Goal: Task Accomplishment & Management: Complete application form

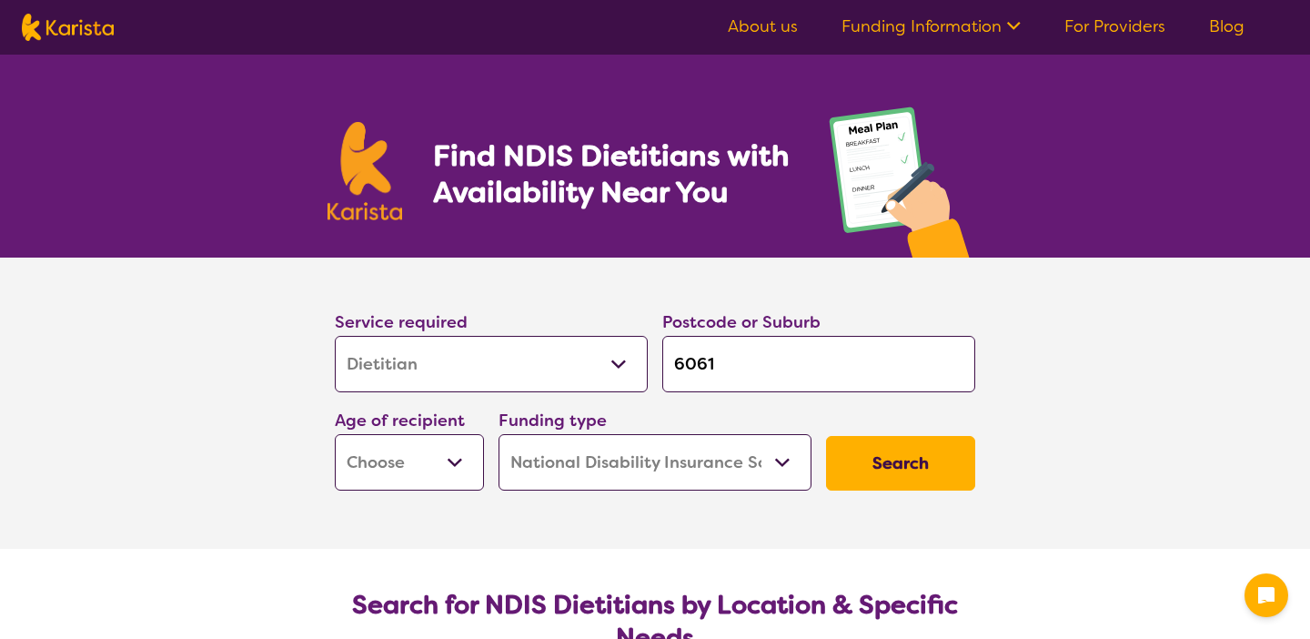
select select "Dietitian"
select select "NDIS"
select select "Dietitian"
select select "NDIS"
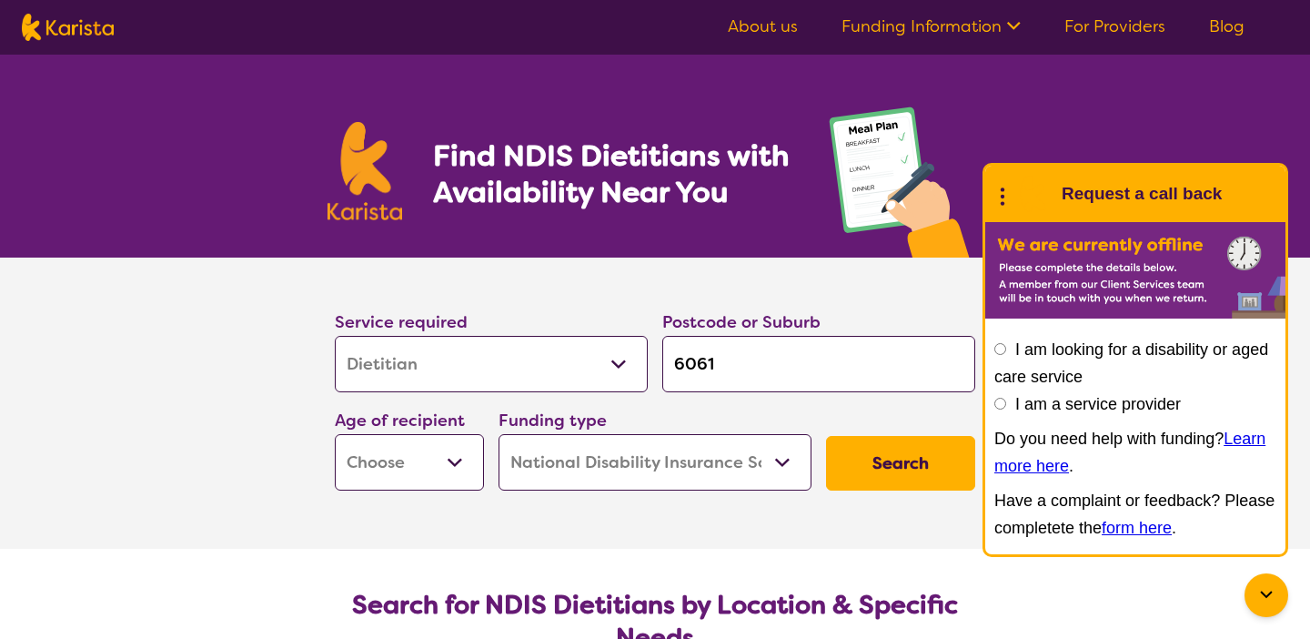
click at [998, 197] on icon at bounding box center [1003, 194] width 24 height 28
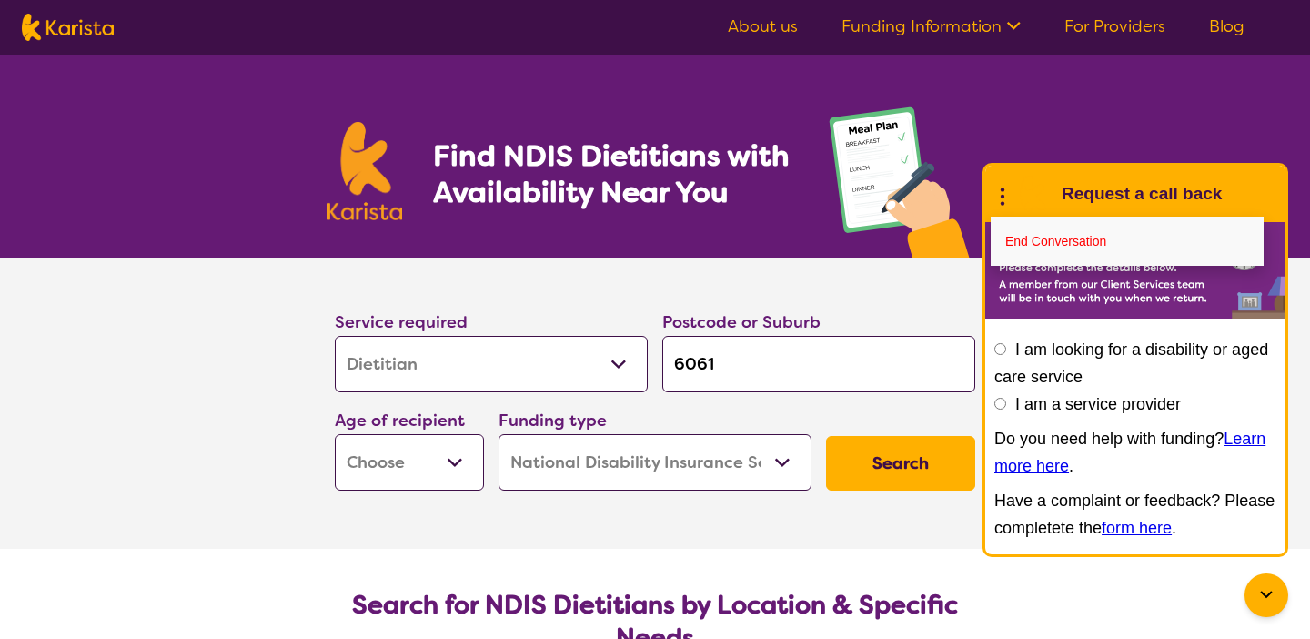
click at [1258, 589] on icon at bounding box center [1266, 595] width 22 height 22
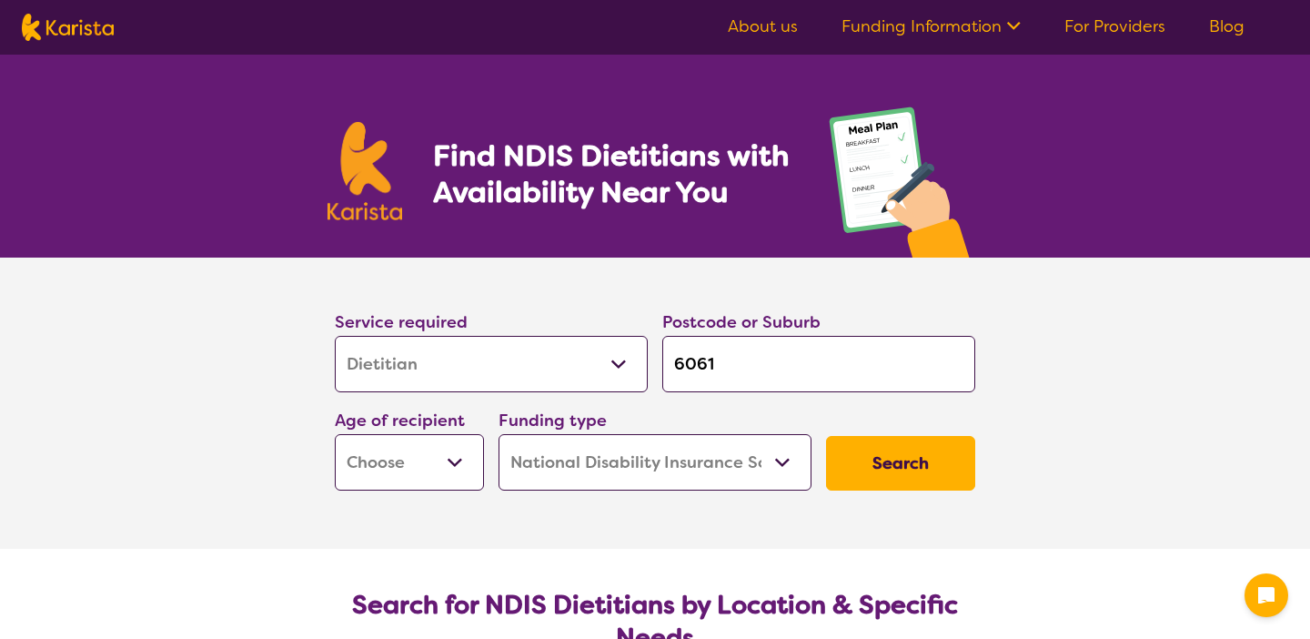
click at [998, 25] on link "Funding Information" at bounding box center [931, 26] width 179 height 22
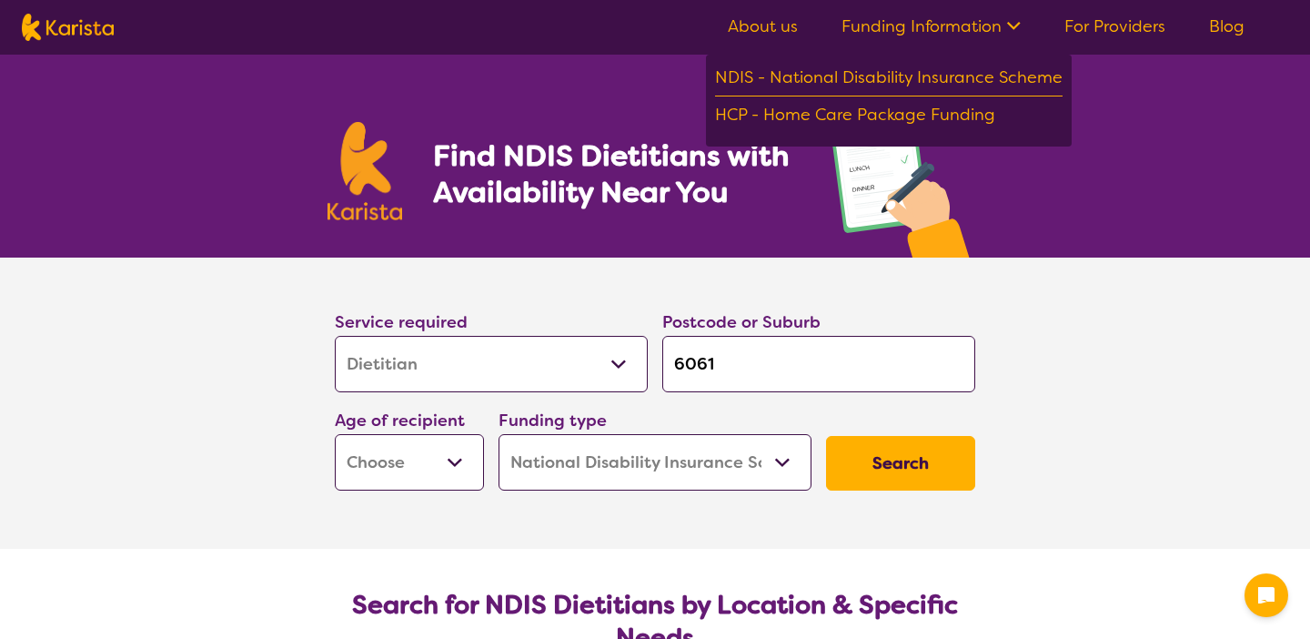
click at [1109, 308] on section "Service required Allied Health Assistant Assessment (ADHD or Autism) Behaviour …" at bounding box center [655, 402] width 1310 height 291
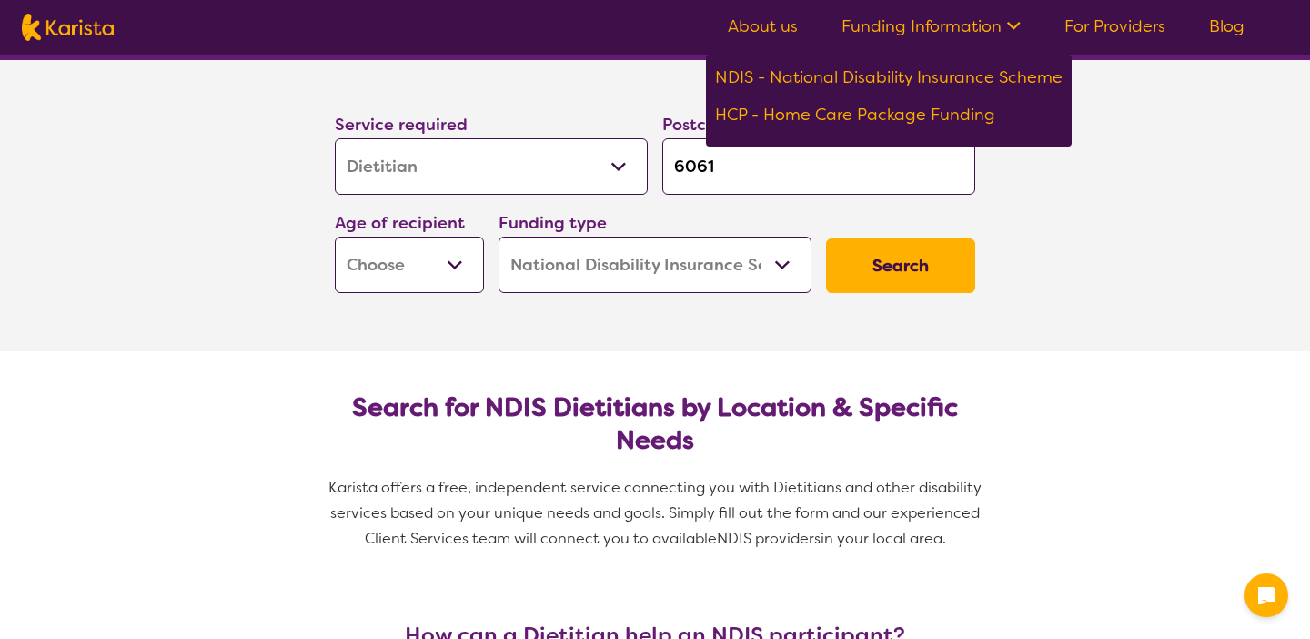
scroll to position [161, 0]
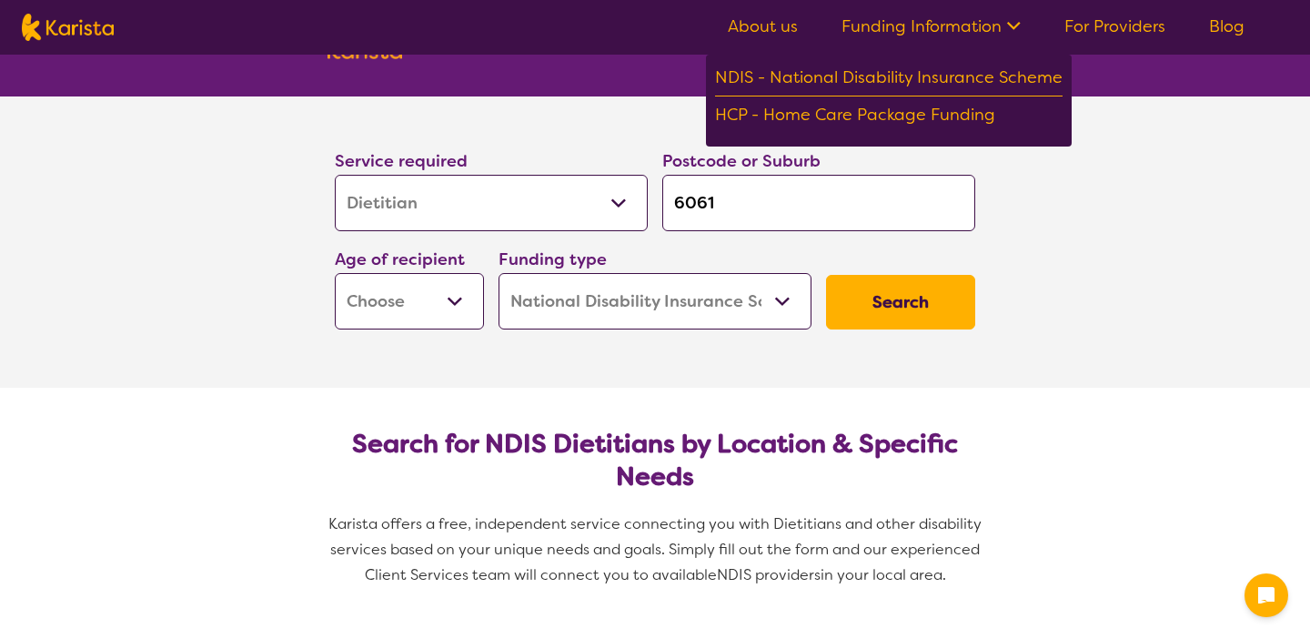
click at [933, 300] on button "Search" at bounding box center [900, 302] width 149 height 55
click at [914, 305] on button "Search" at bounding box center [900, 302] width 149 height 55
click at [399, 314] on select "Early Childhood - 0 to 9 Child - 10 to 11 Adolescent - 12 to 17 Adult - 18 to 6…" at bounding box center [409, 301] width 149 height 56
select select "AD"
click at [335, 273] on select "Early Childhood - 0 to 9 Child - 10 to 11 Adolescent - 12 to 17 Adult - 18 to 6…" at bounding box center [409, 301] width 149 height 56
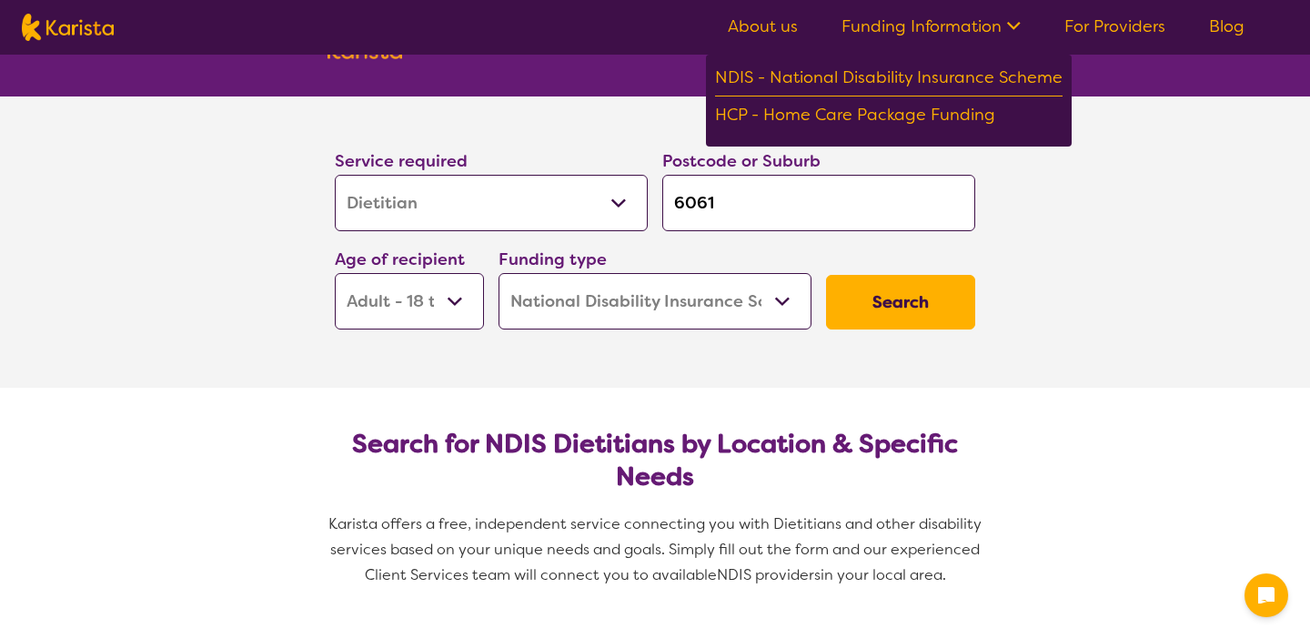
select select "AD"
click at [915, 320] on button "Search" at bounding box center [900, 302] width 149 height 55
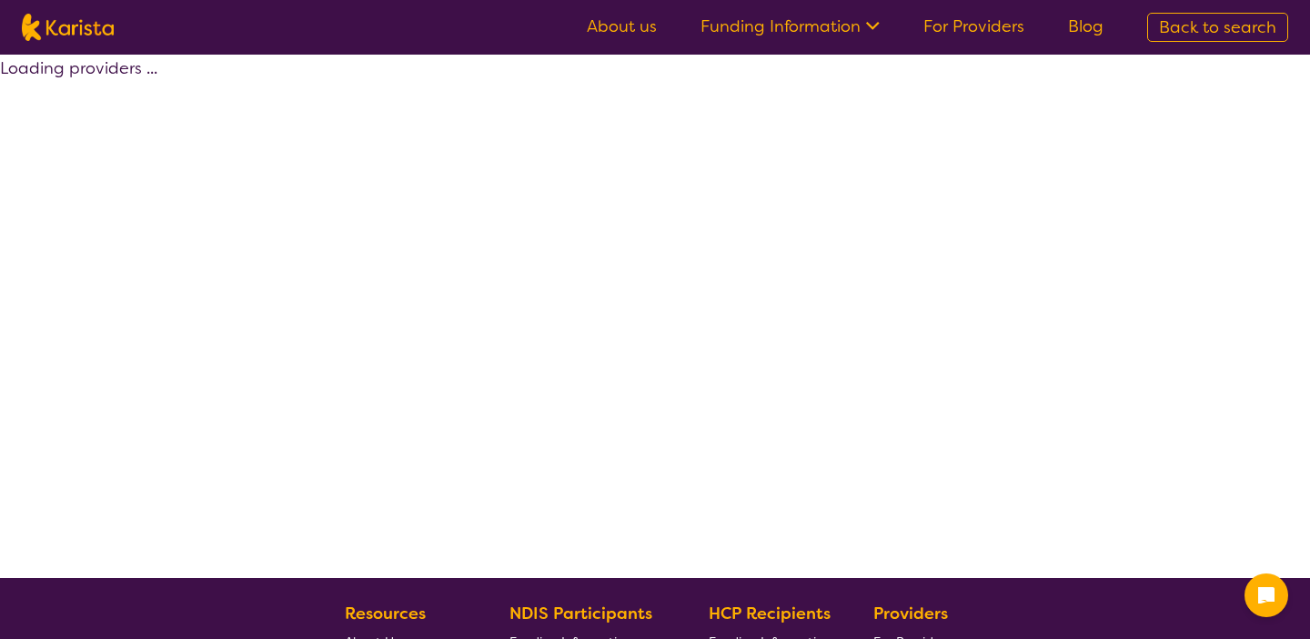
select select "by_score"
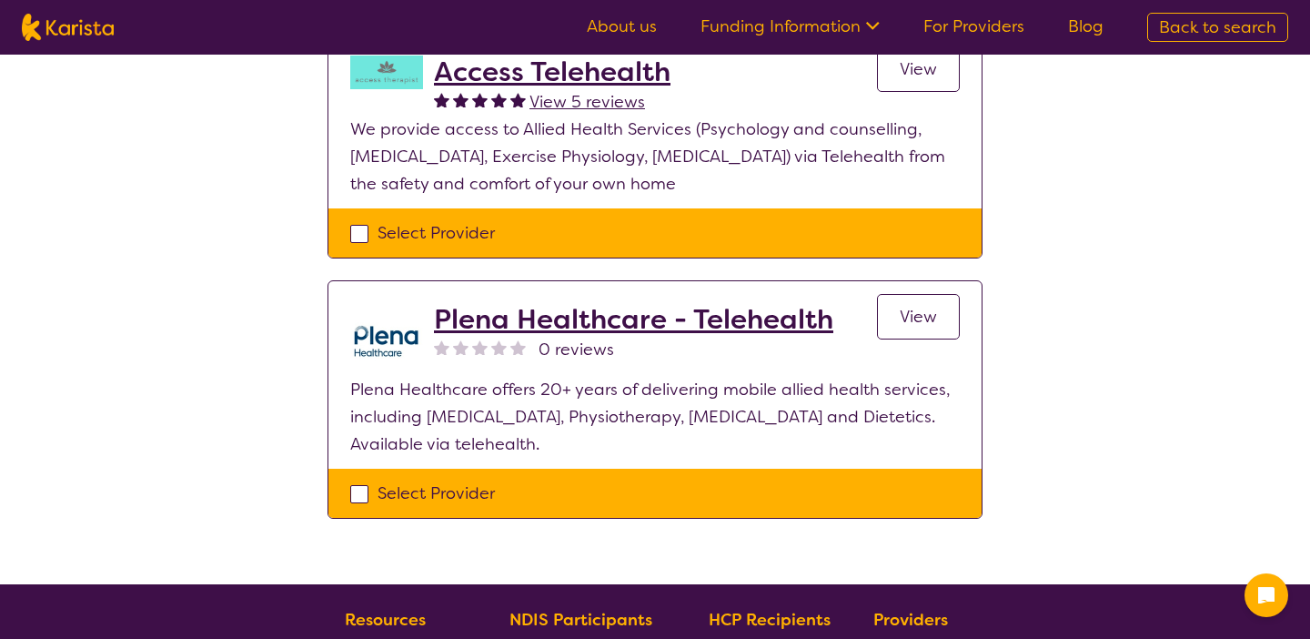
scroll to position [222, 0]
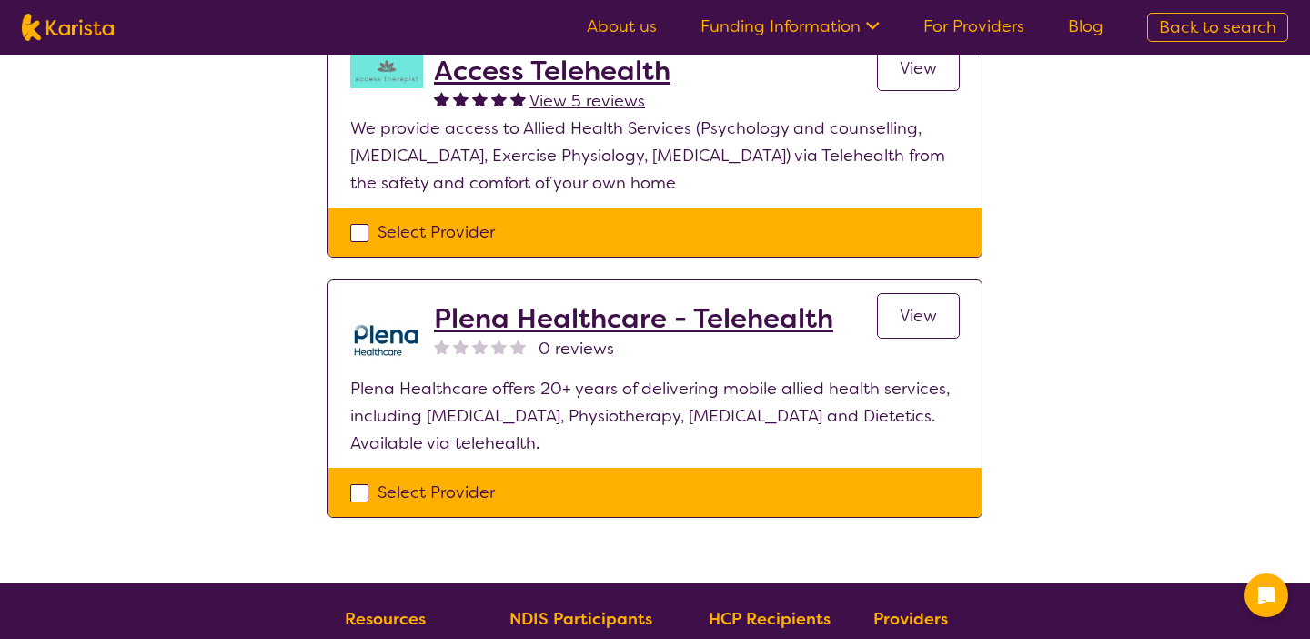
click at [601, 319] on h2 "Plena Healthcare - Telehealth" at bounding box center [633, 318] width 399 height 33
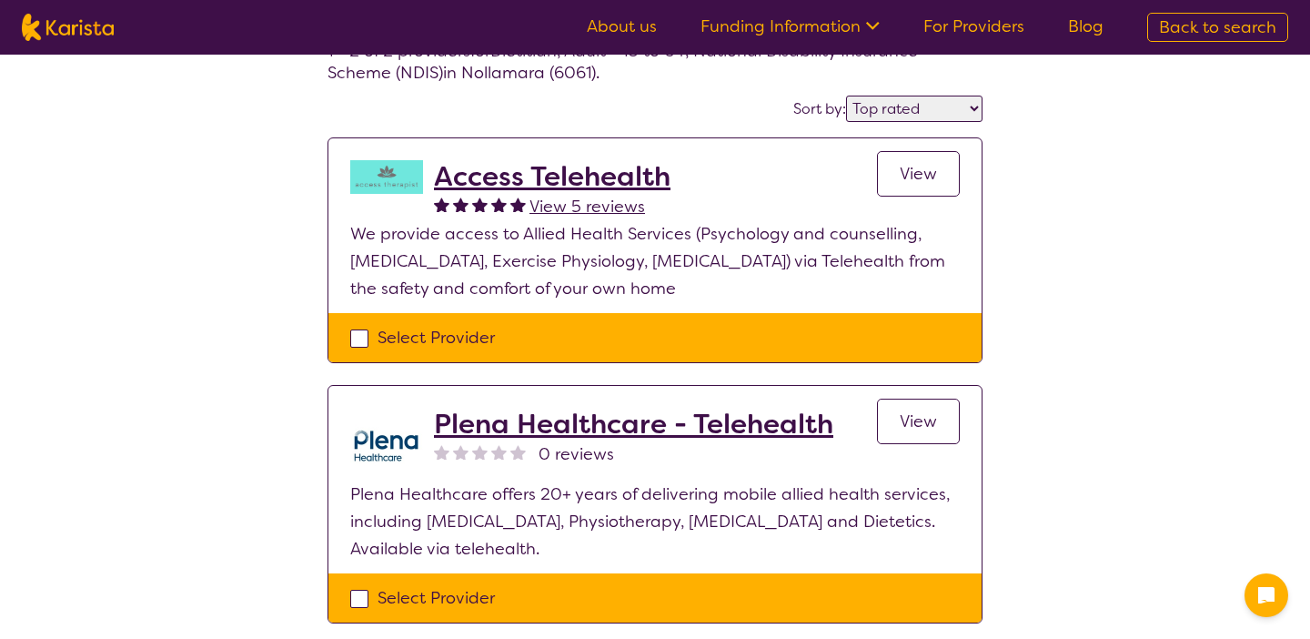
scroll to position [212, 0]
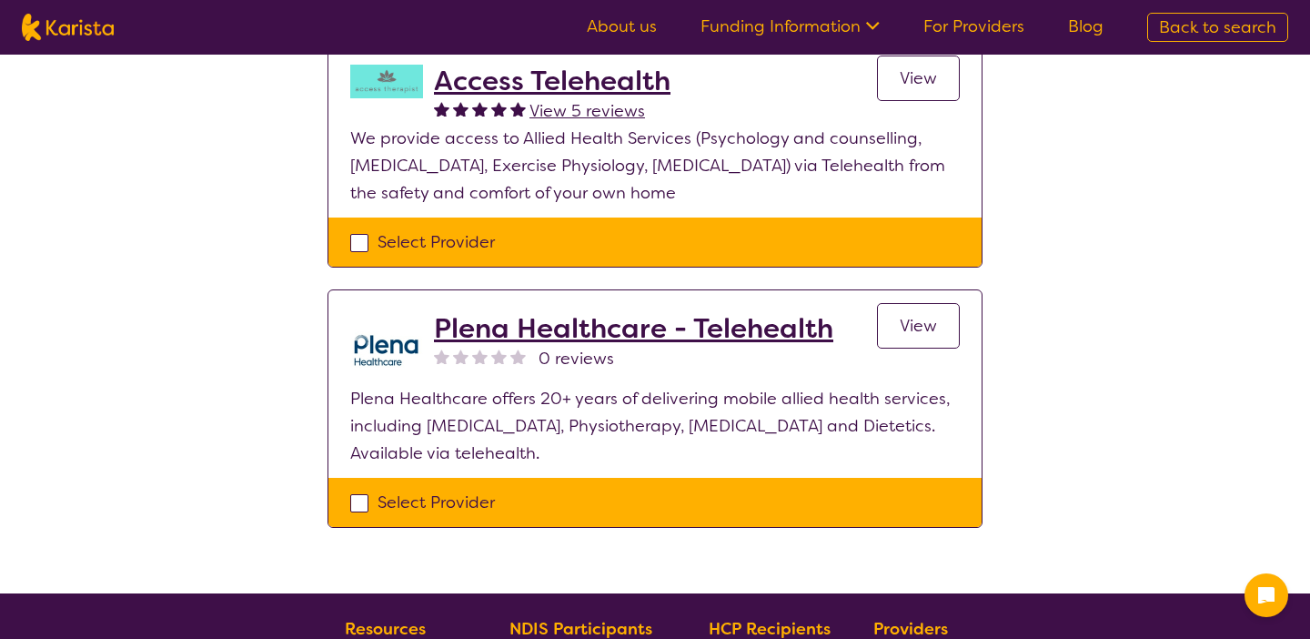
click at [359, 505] on div "Select Provider" at bounding box center [655, 502] width 610 height 27
checkbox input "true"
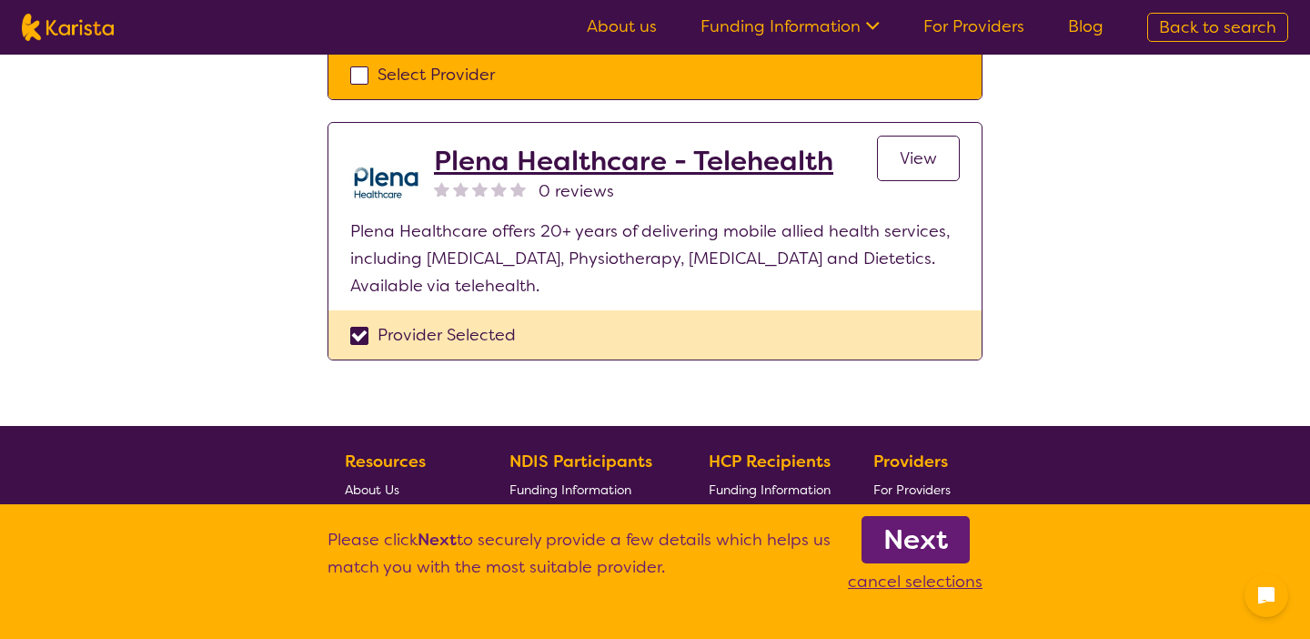
click at [358, 353] on div "Provider Selected" at bounding box center [654, 334] width 653 height 49
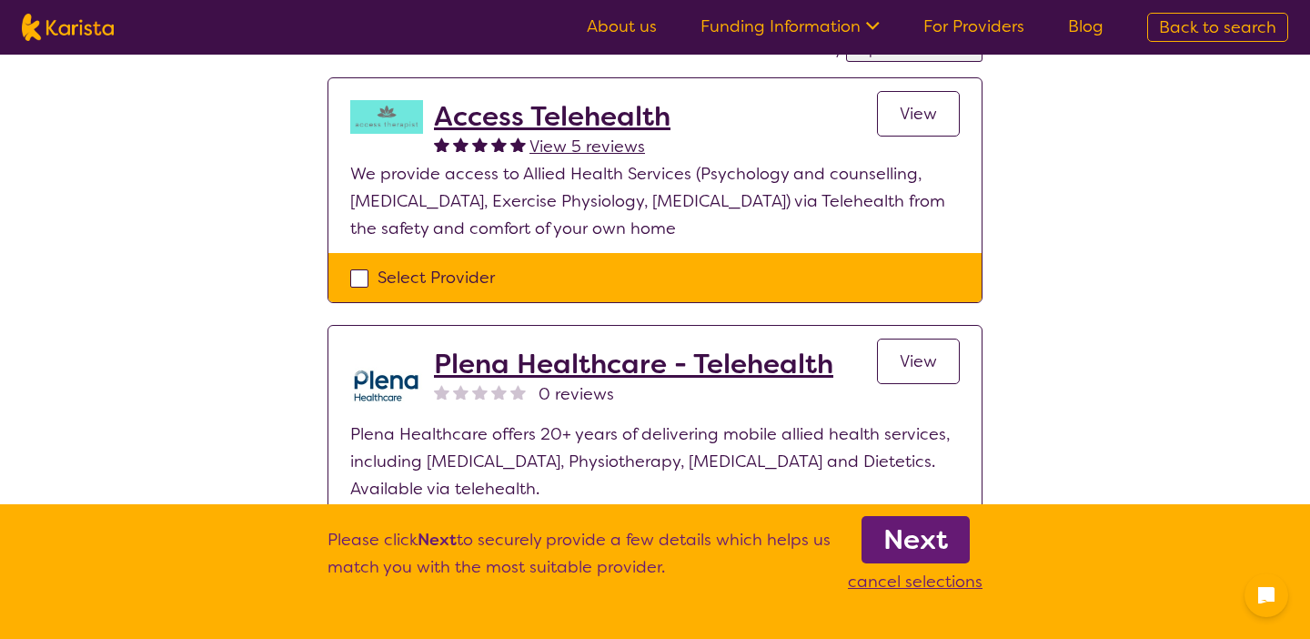
scroll to position [175, 0]
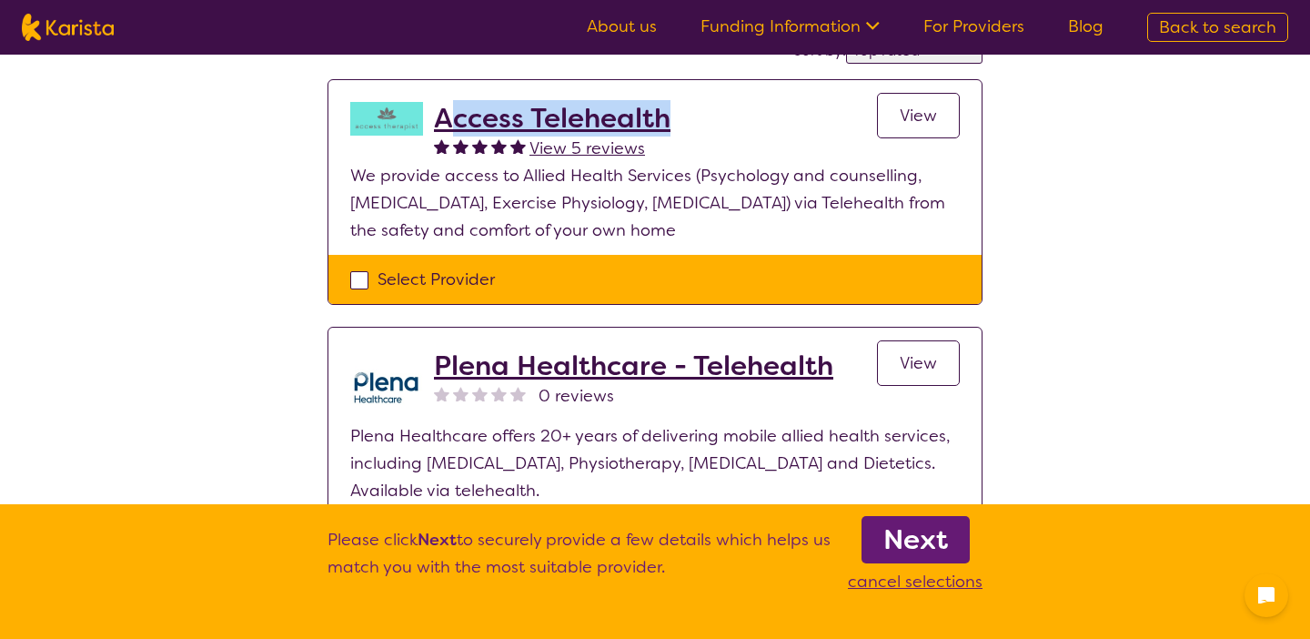
drag, startPoint x: 741, startPoint y: 106, endPoint x: 453, endPoint y: 114, distance: 288.5
click at [453, 114] on div "Access Telehealth View 5 reviews View" at bounding box center [697, 132] width 526 height 60
copy h2 "ccess Telehealth"
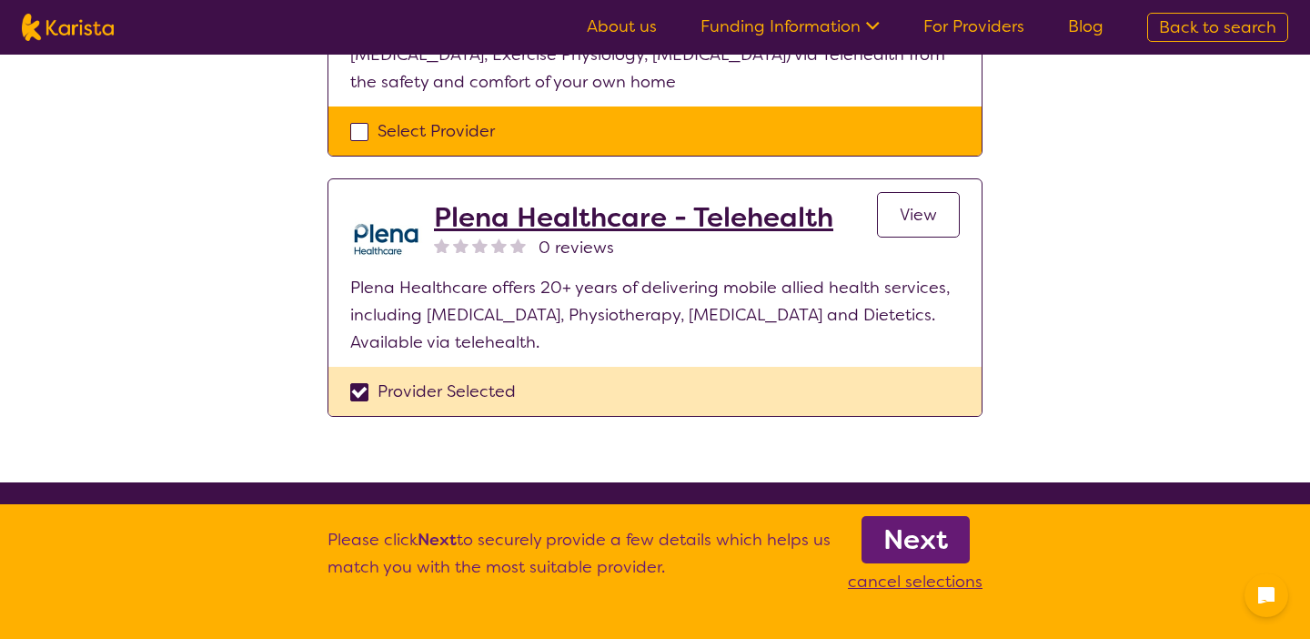
scroll to position [281, 0]
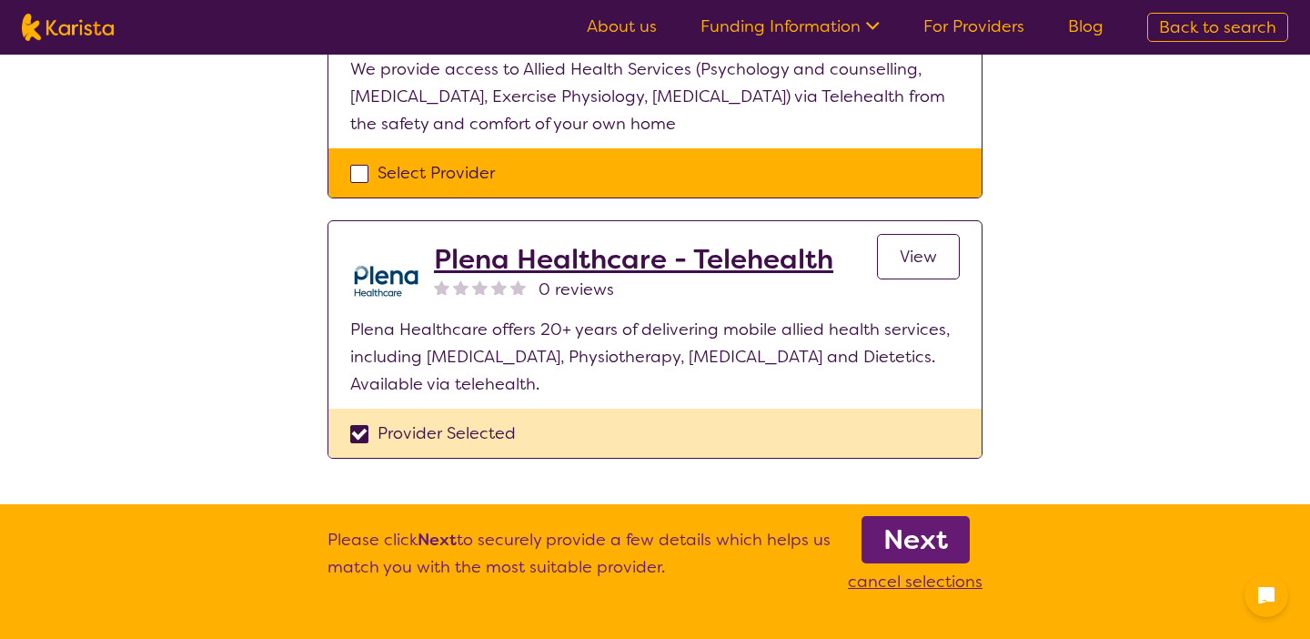
click at [910, 538] on b "Next" at bounding box center [915, 539] width 65 height 36
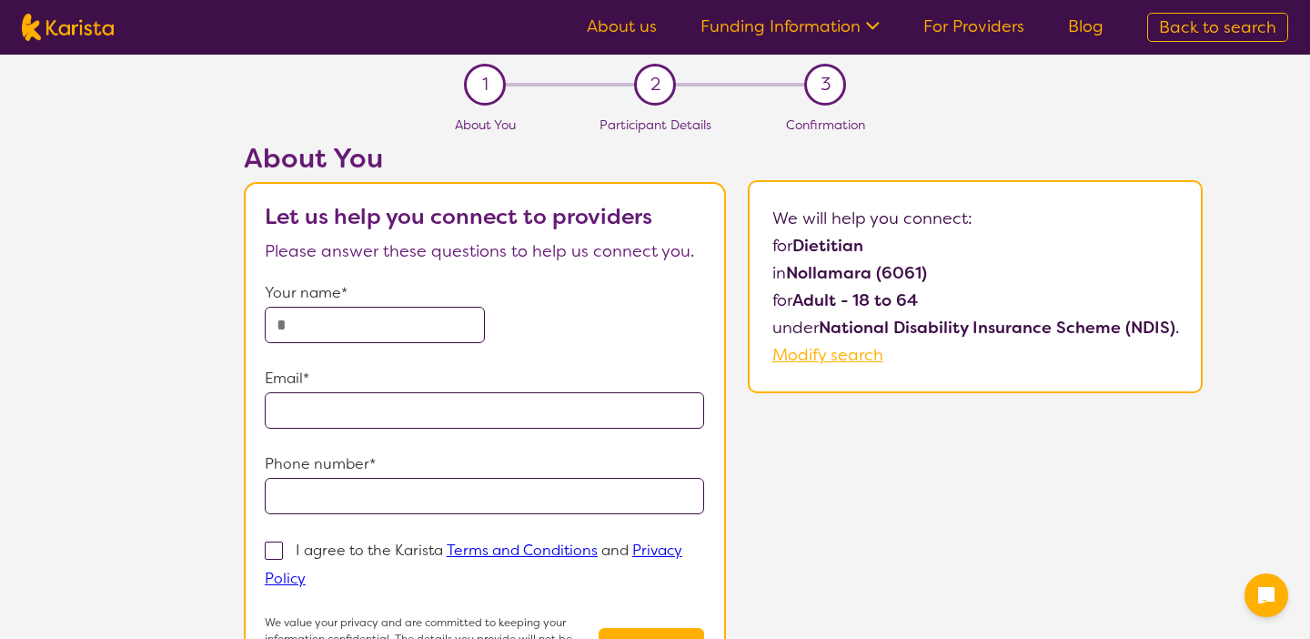
click at [299, 353] on form "Your name* Email* Phone number* I agree to the Karista Terms and Conditions and…" at bounding box center [485, 487] width 440 height 417
click at [310, 344] on form "Your name* Email* Phone number* I agree to the Karista Terms and Conditions and…" at bounding box center [485, 487] width 440 height 417
click at [319, 326] on input "text" at bounding box center [375, 325] width 220 height 36
type input "**********"
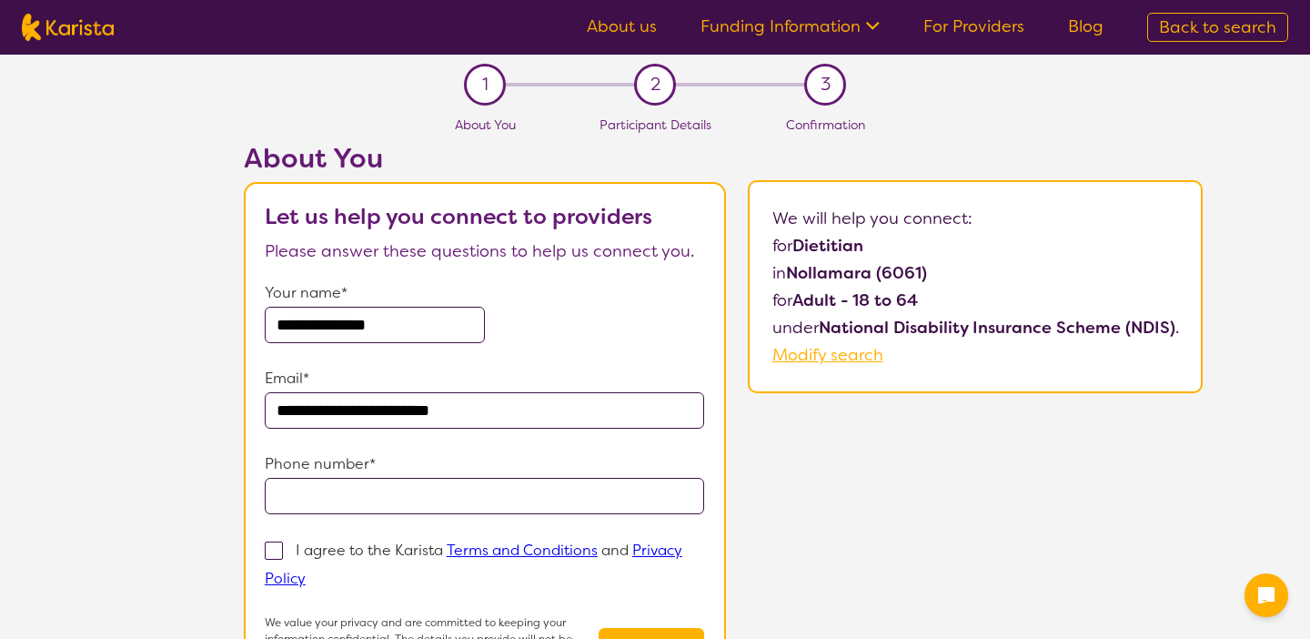
type input "**********"
click at [279, 545] on span at bounding box center [274, 550] width 18 height 18
click at [306, 571] on input "I agree to the Karista Terms and Conditions and Privacy Policy" at bounding box center [312, 577] width 12 height 12
checkbox input "true"
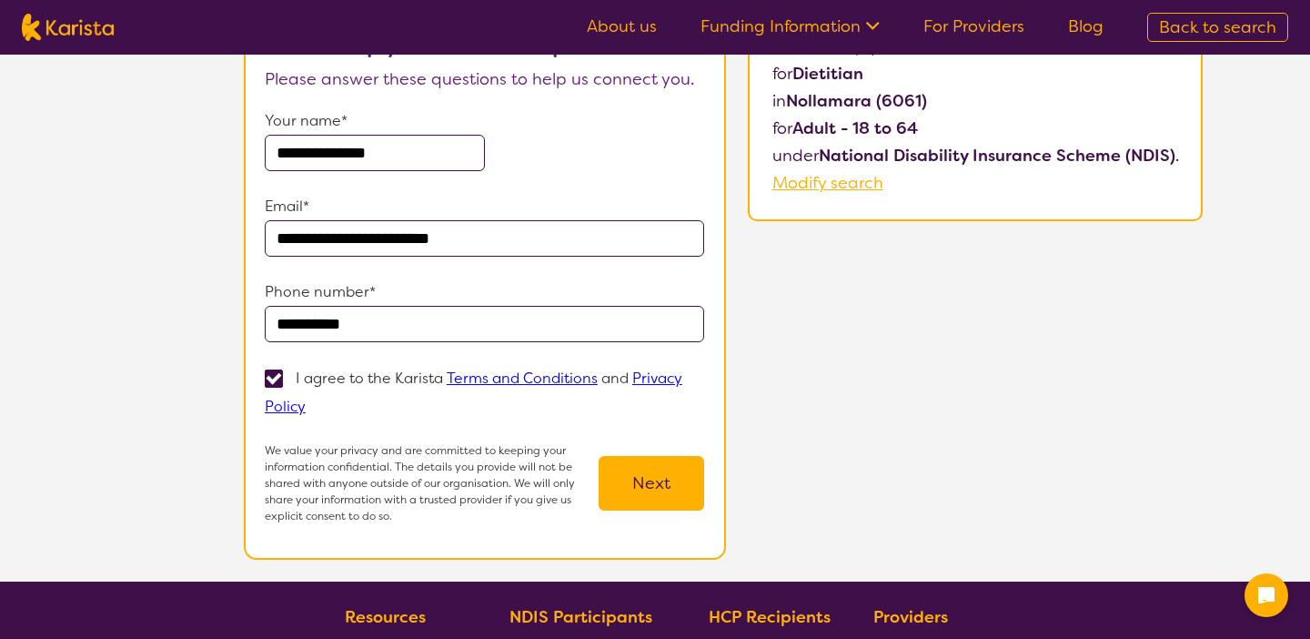
scroll to position [174, 0]
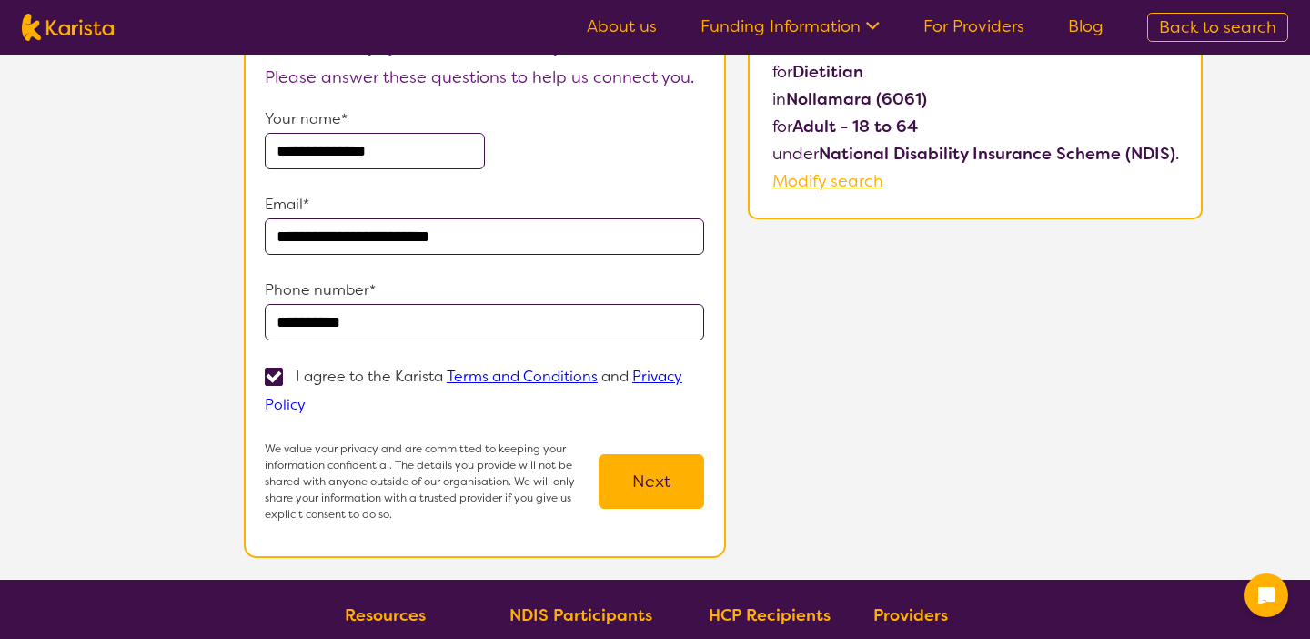
click at [585, 310] on input "**********" at bounding box center [485, 322] width 440 height 36
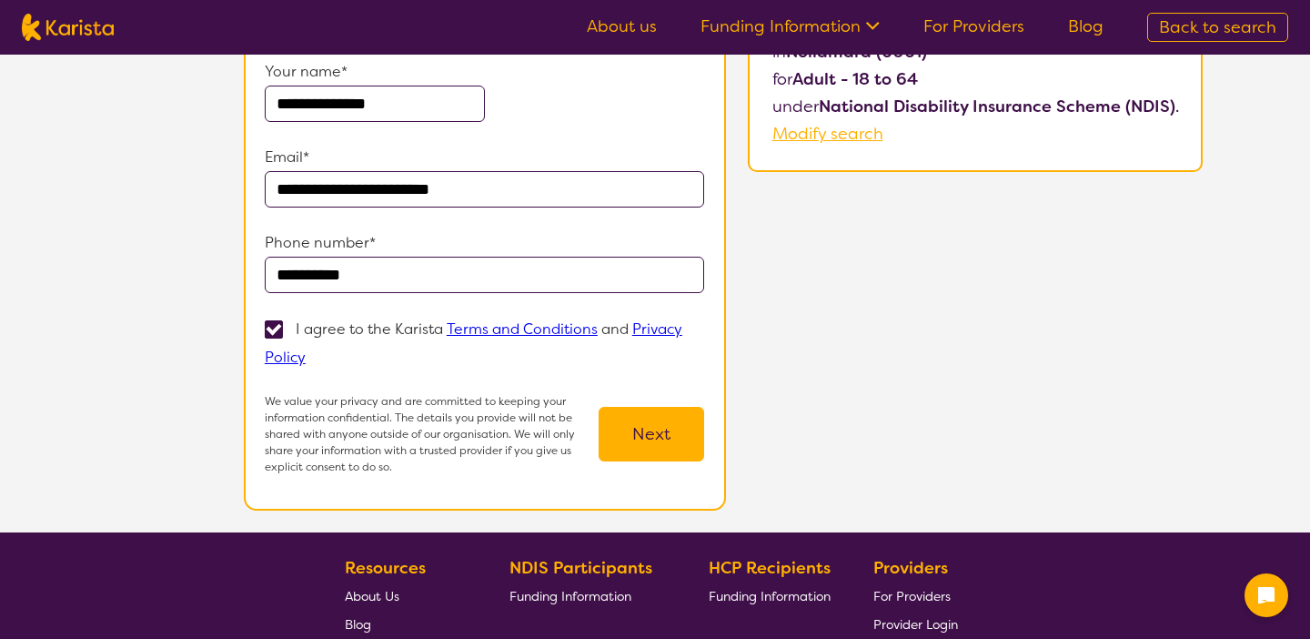
scroll to position [220, 0]
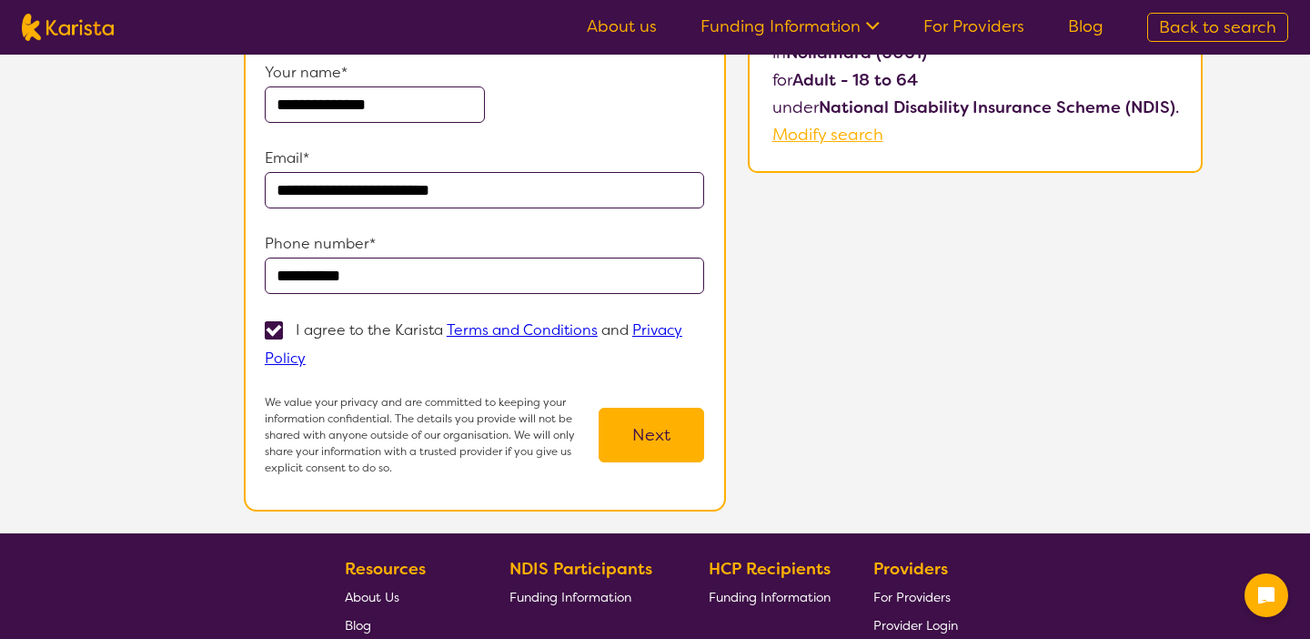
click at [691, 415] on button "Next" at bounding box center [652, 435] width 106 height 55
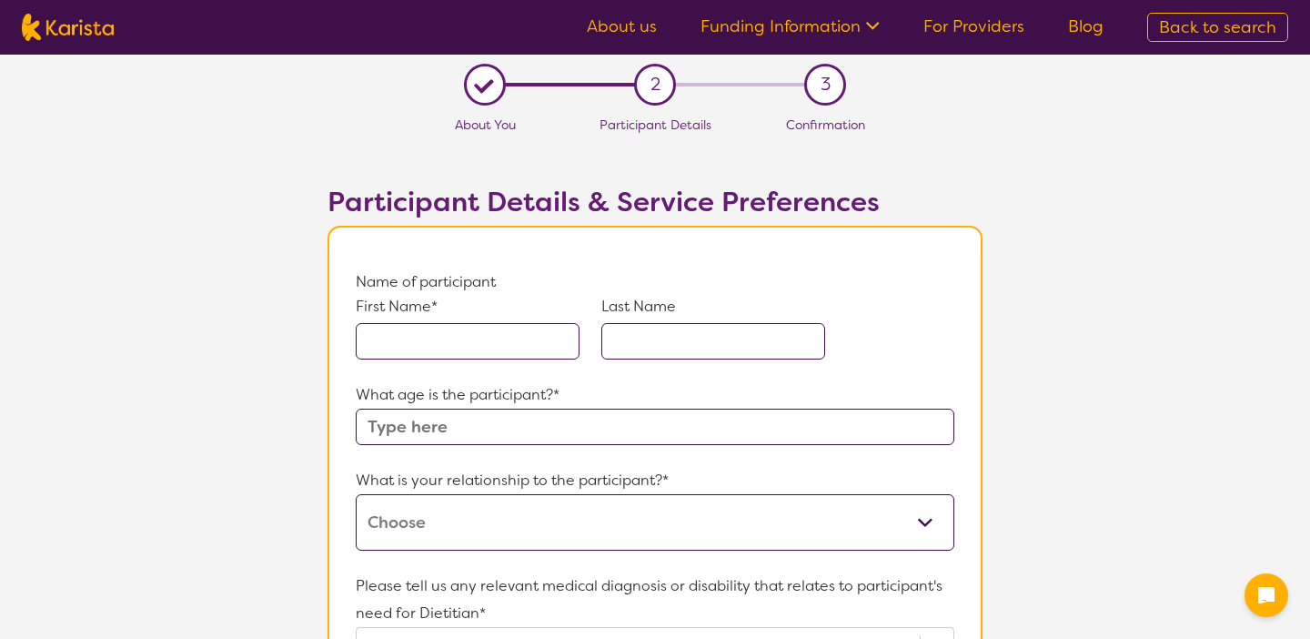
click at [432, 365] on div "First Name* Last Name" at bounding box center [655, 339] width 599 height 86
click at [459, 336] on input "text" at bounding box center [468, 341] width 224 height 36
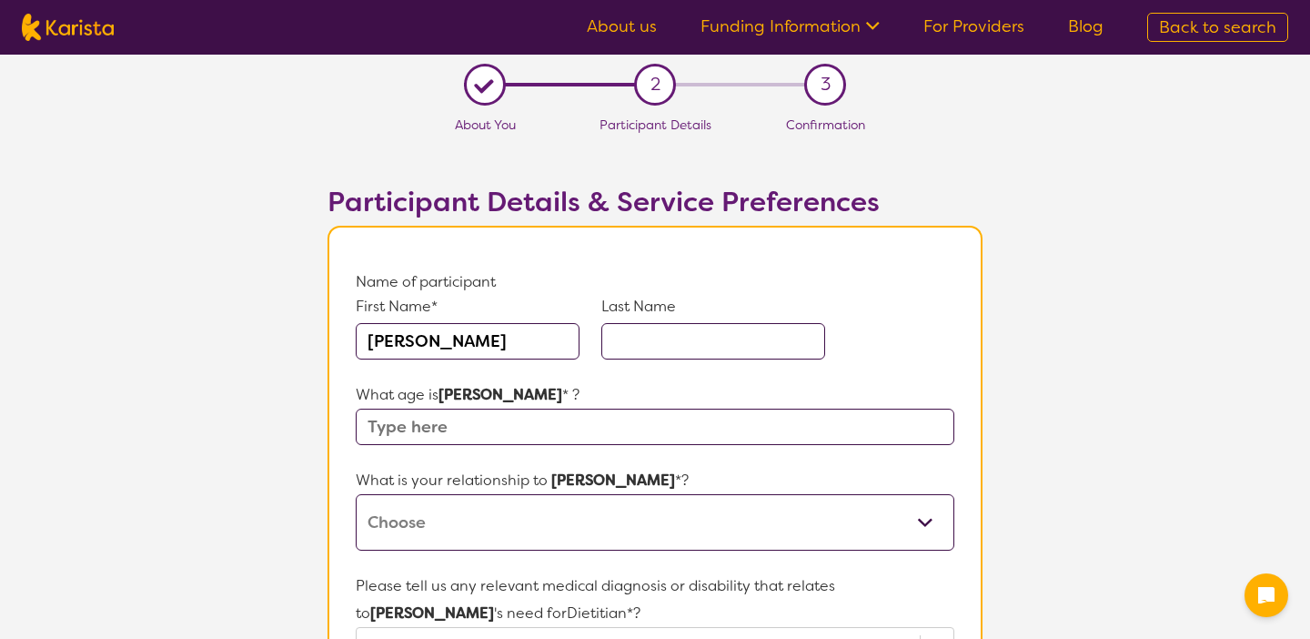
type input "Adam"
type input "Lebransky"
click at [433, 428] on input "text" at bounding box center [655, 426] width 599 height 36
type input "31"
click at [466, 521] on select "This request is for myself I am their parent I am their child I am their spouse…" at bounding box center [655, 522] width 599 height 56
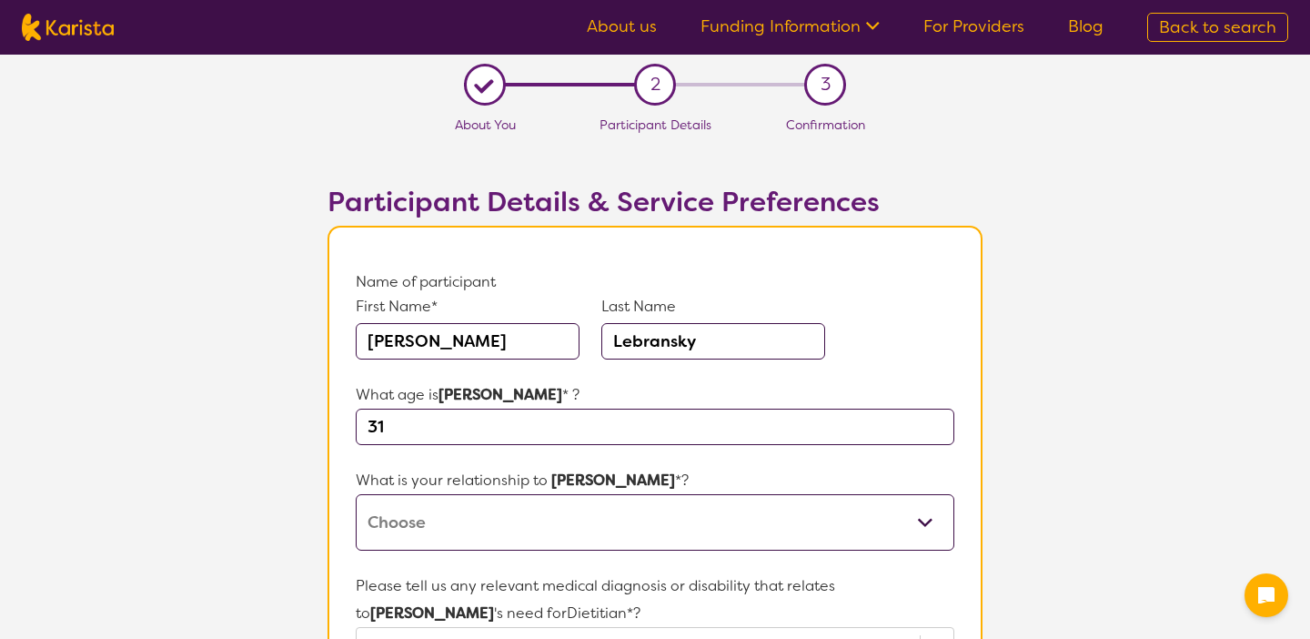
select select "This request is for myself"
click at [356, 494] on select "This request is for myself I am their parent I am their child I am their spouse…" at bounding box center [655, 522] width 599 height 56
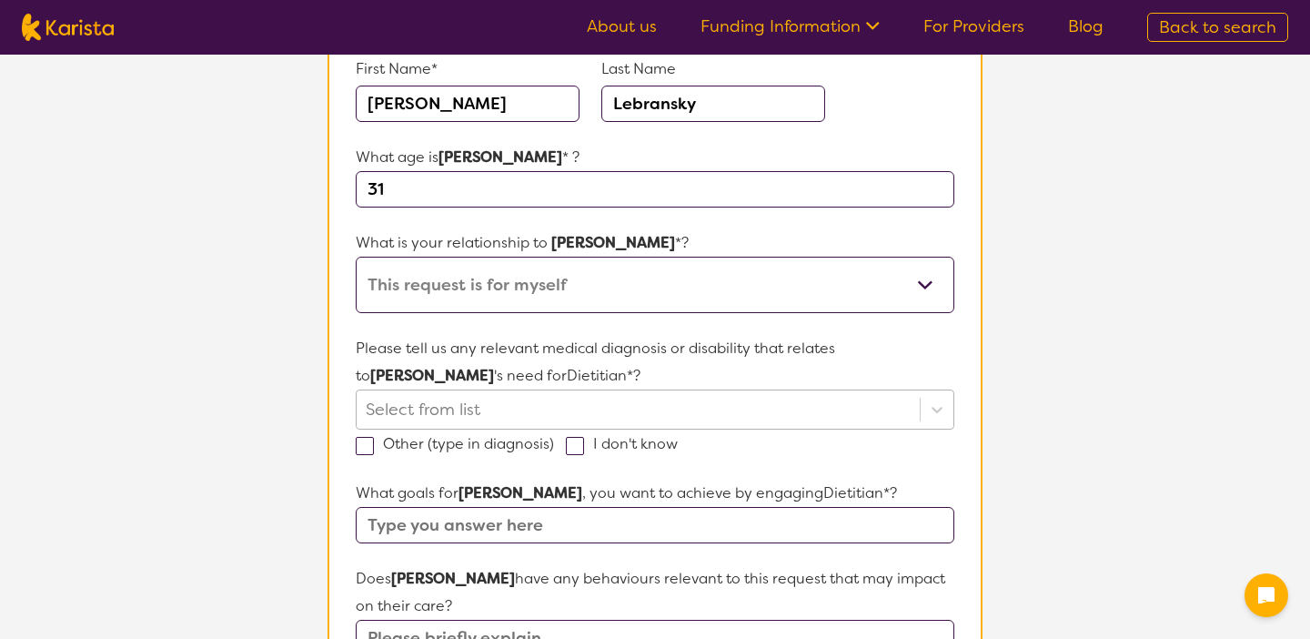
click at [566, 392] on div "Select from list" at bounding box center [655, 409] width 599 height 40
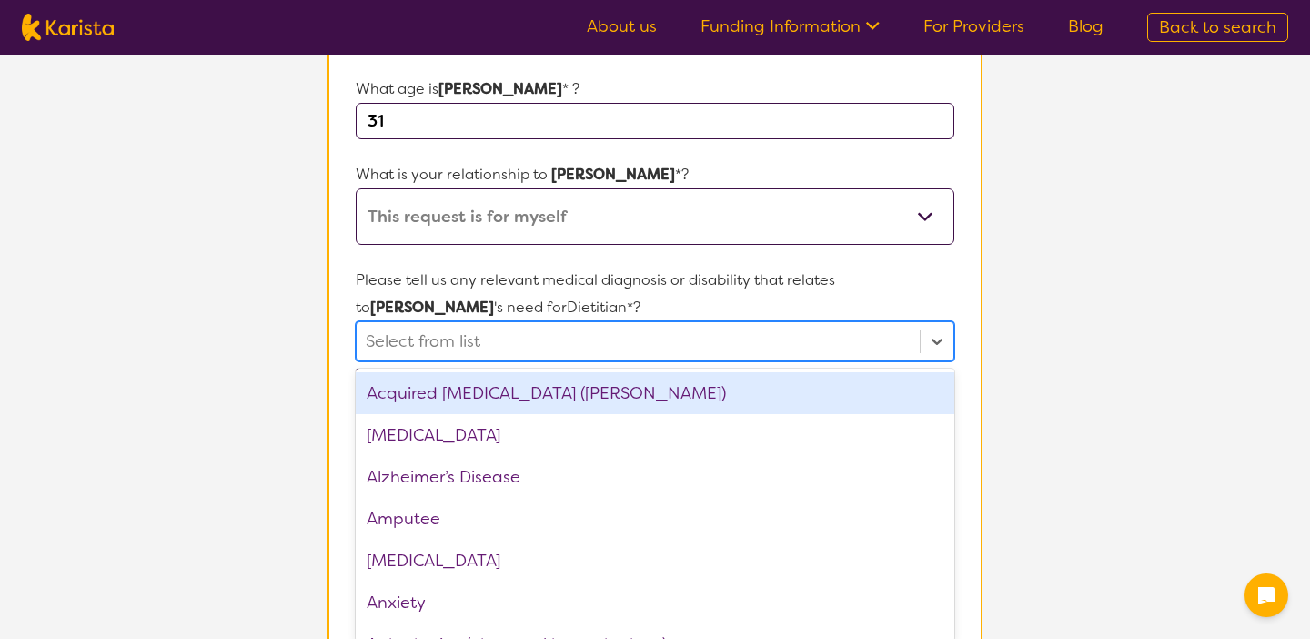
scroll to position [316, 0]
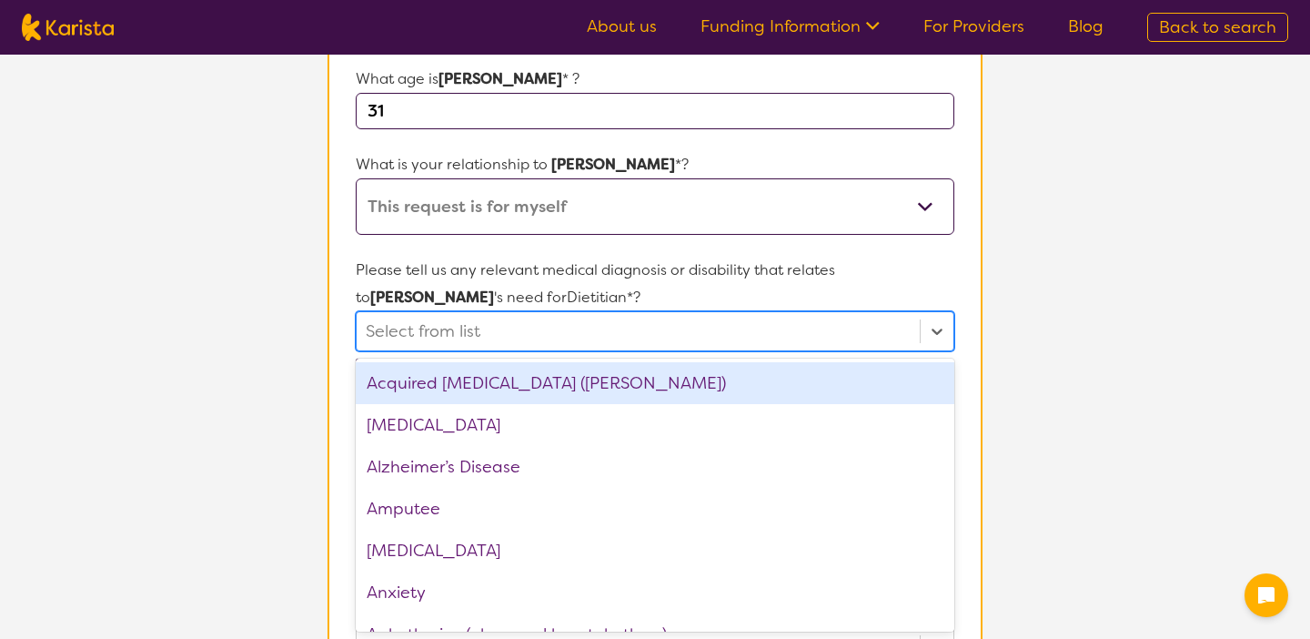
click at [229, 369] on section "L About You 2 Participant Details 3 Confirmation Participant Details & Service …" at bounding box center [655, 541] width 1310 height 1604
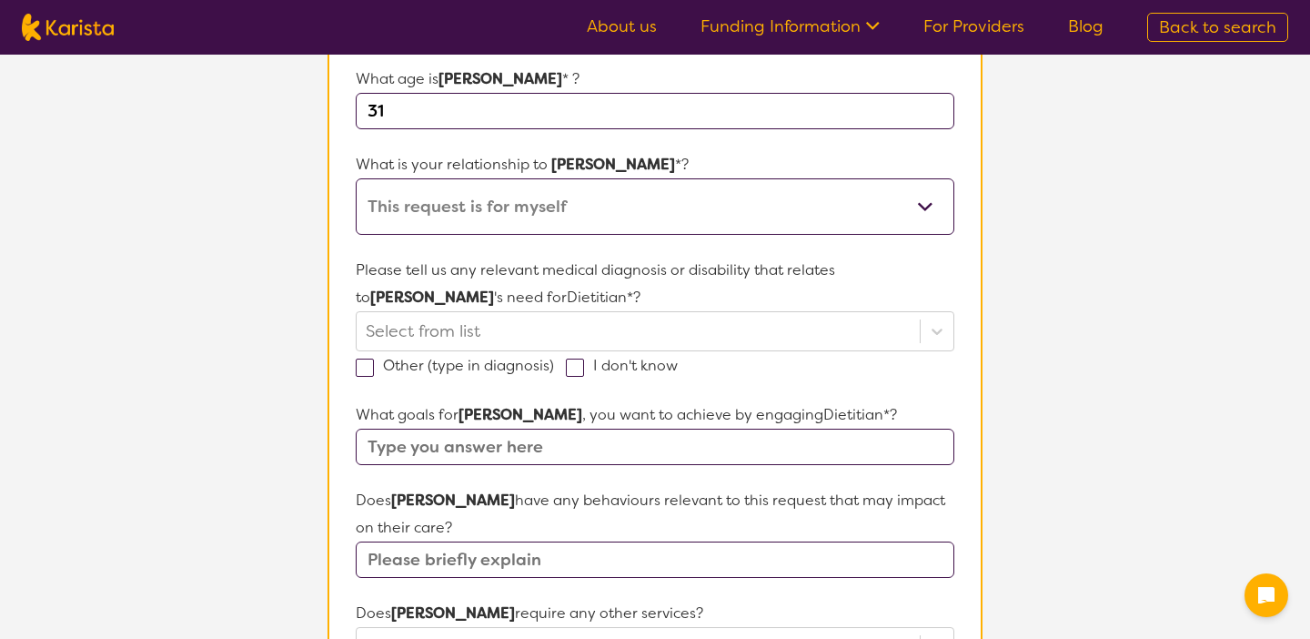
click at [571, 367] on span at bounding box center [575, 367] width 18 height 18
click at [678, 367] on input "I don't know" at bounding box center [684, 364] width 12 height 12
checkbox input "true"
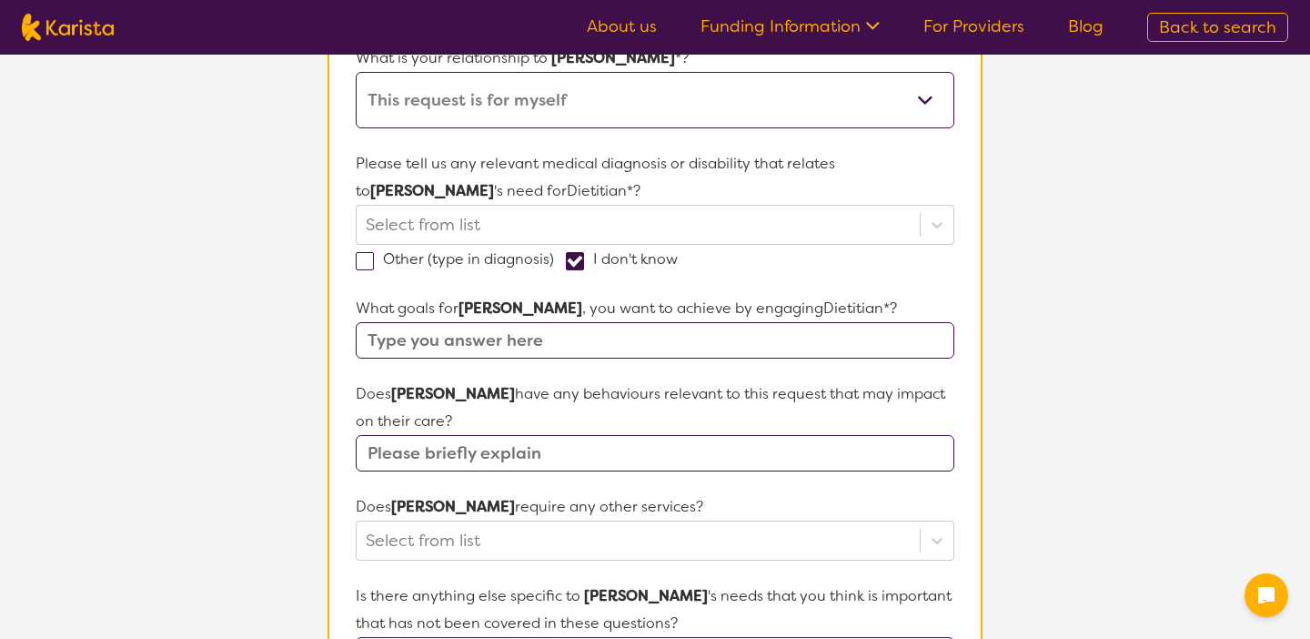
scroll to position [383, 0]
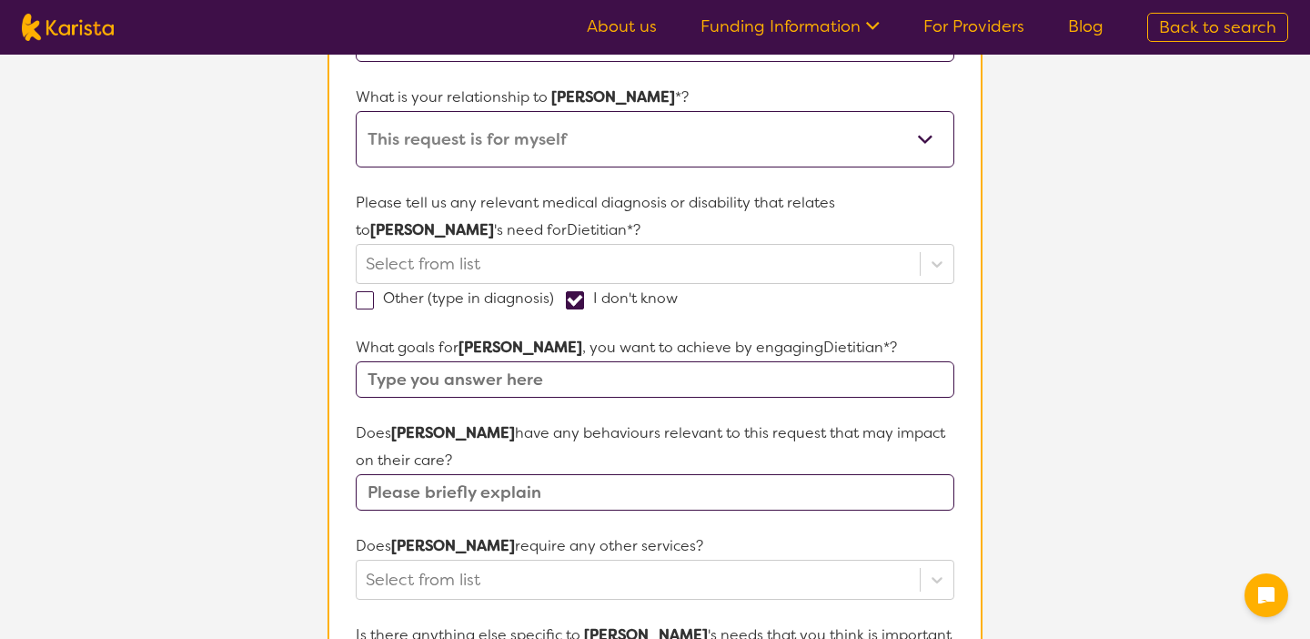
click at [556, 383] on input "text" at bounding box center [655, 379] width 599 height 36
type input "Healthier eating"
click at [798, 487] on input "text" at bounding box center [655, 492] width 599 height 36
type input "No."
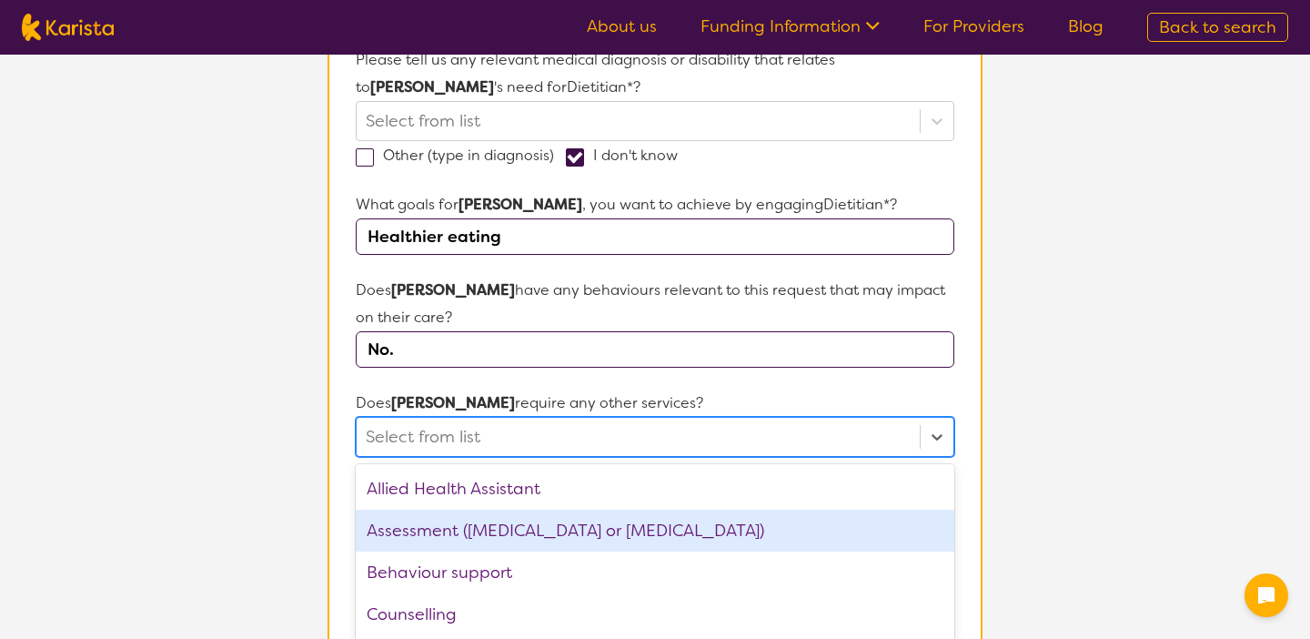
click at [573, 457] on div "option Assessment (ADHD or Autism) focused, 2 of 21. 21 results available. Use …" at bounding box center [655, 437] width 599 height 40
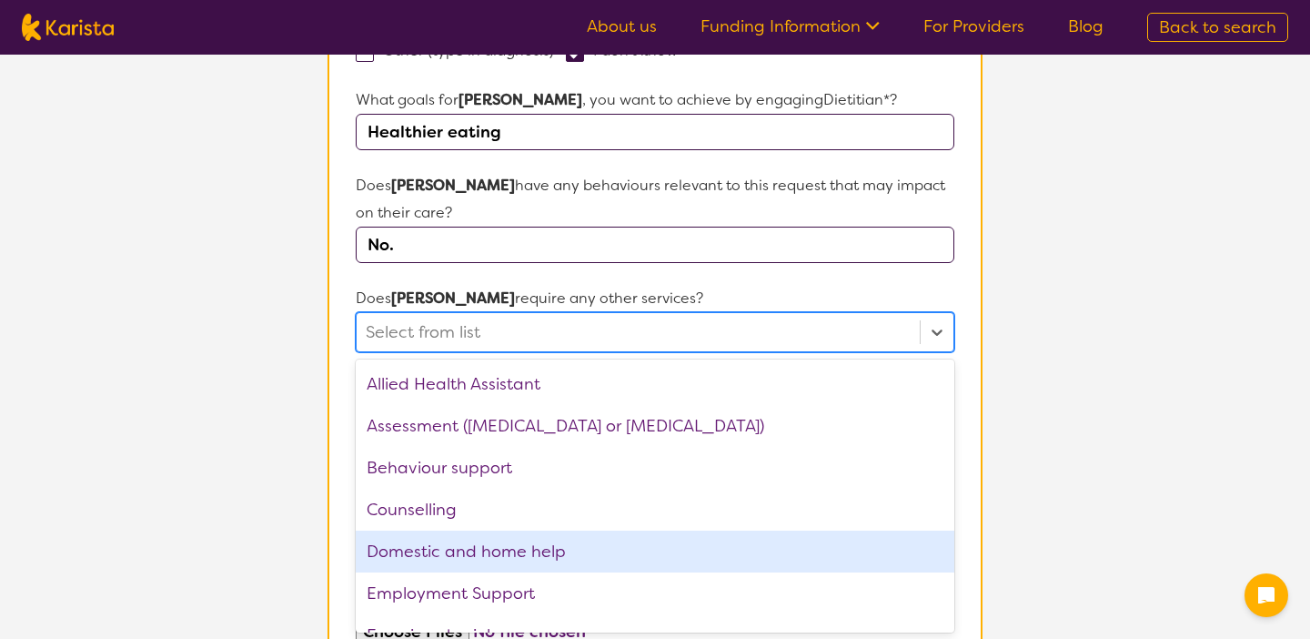
scroll to position [630, 0]
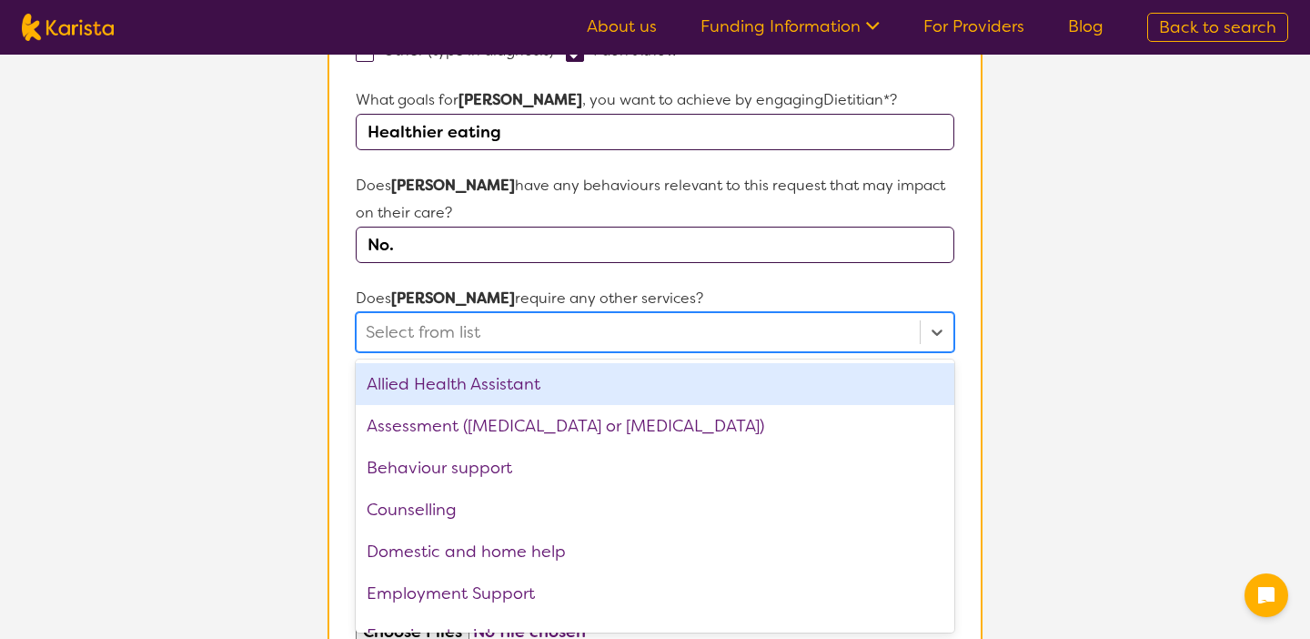
click at [529, 322] on div at bounding box center [638, 332] width 545 height 31
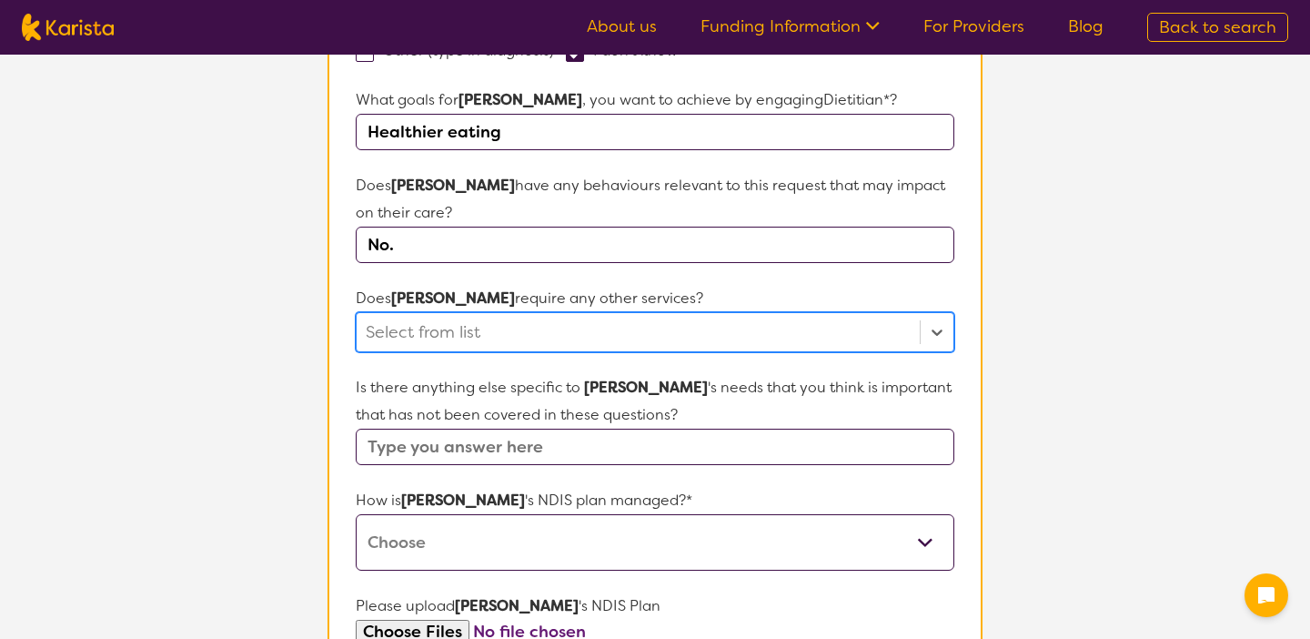
click at [501, 326] on div at bounding box center [638, 332] width 545 height 31
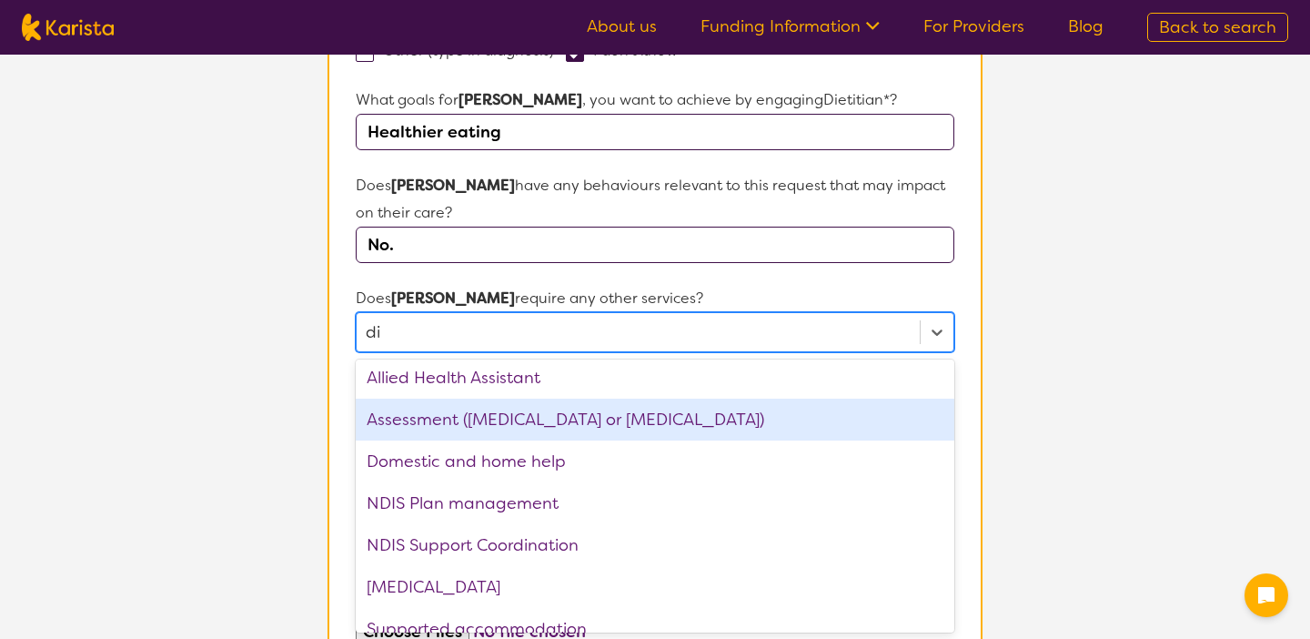
scroll to position [0, 0]
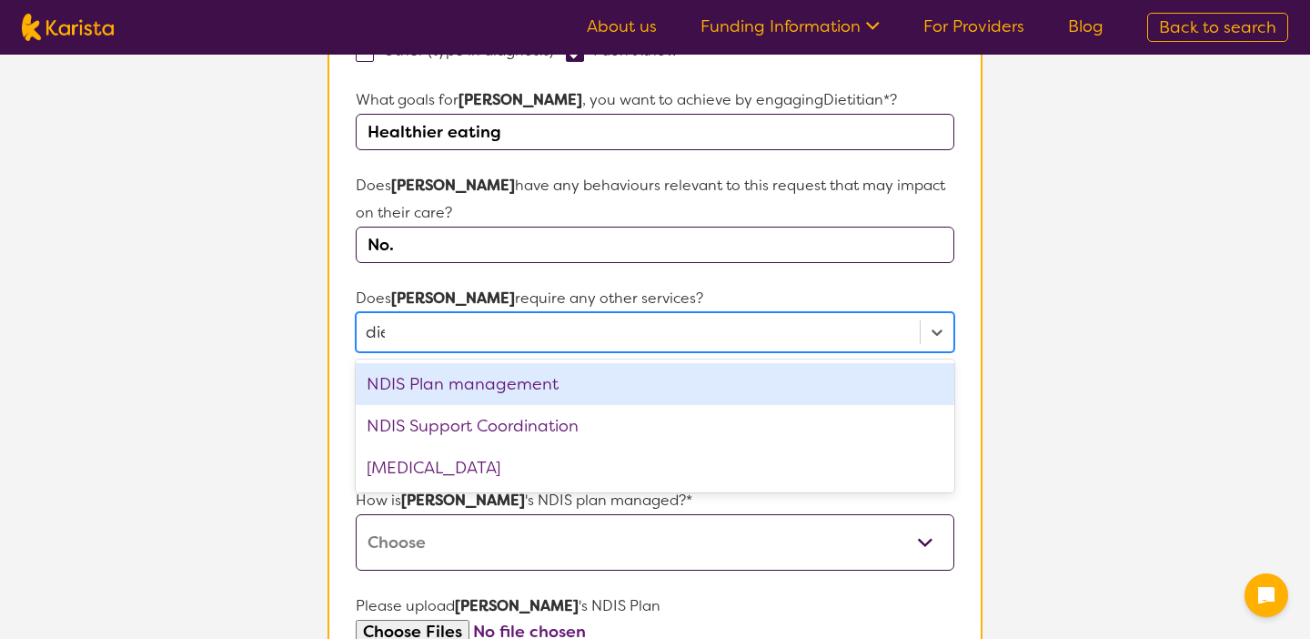
type input "diet"
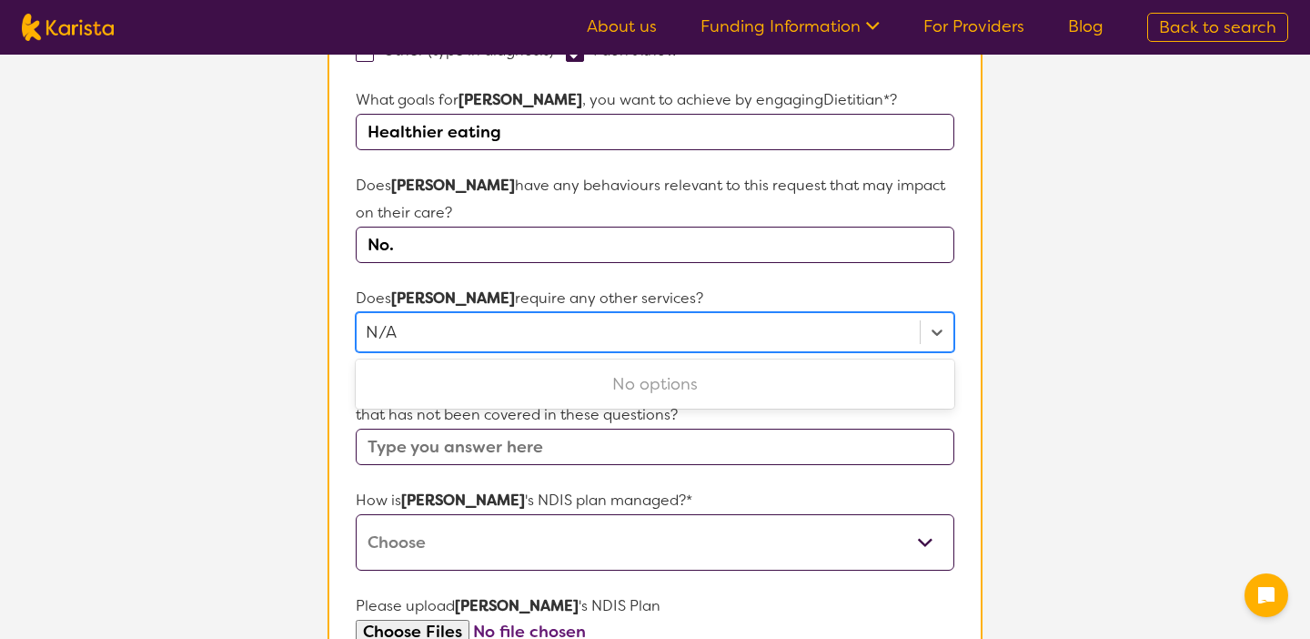
type input "N/A"
click at [237, 387] on section "L About You 2 Participant Details 3 Confirmation Participant Details & Service …" at bounding box center [655, 226] width 1310 height 1604
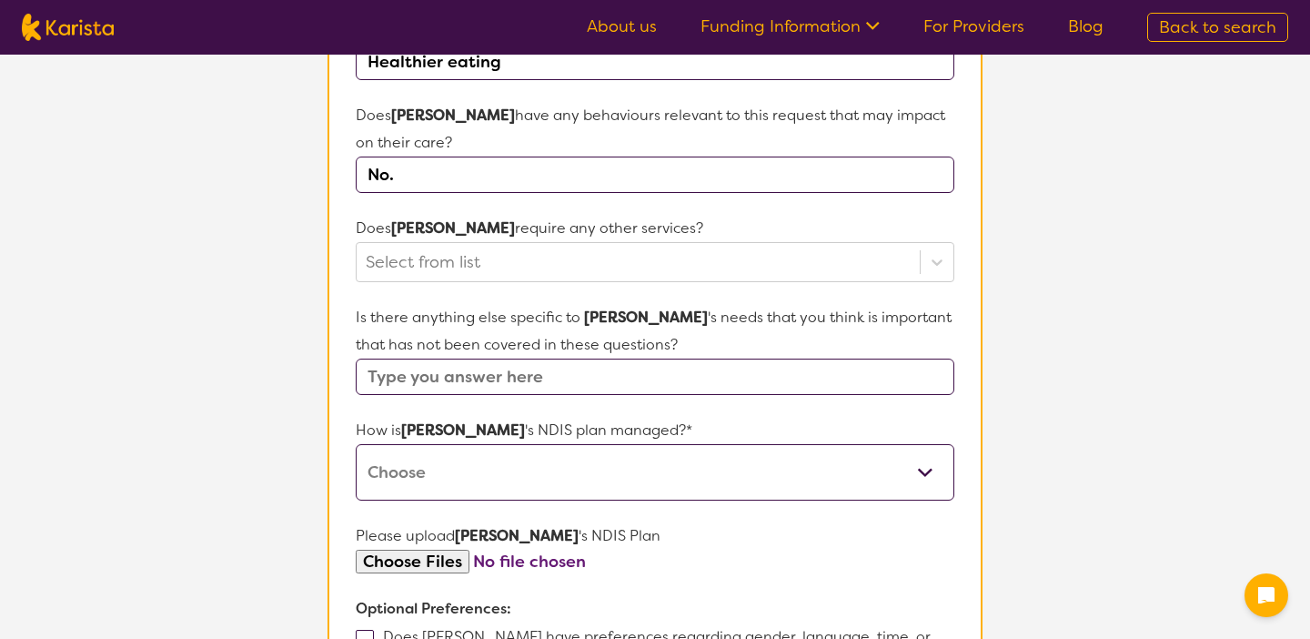
scroll to position [724, 0]
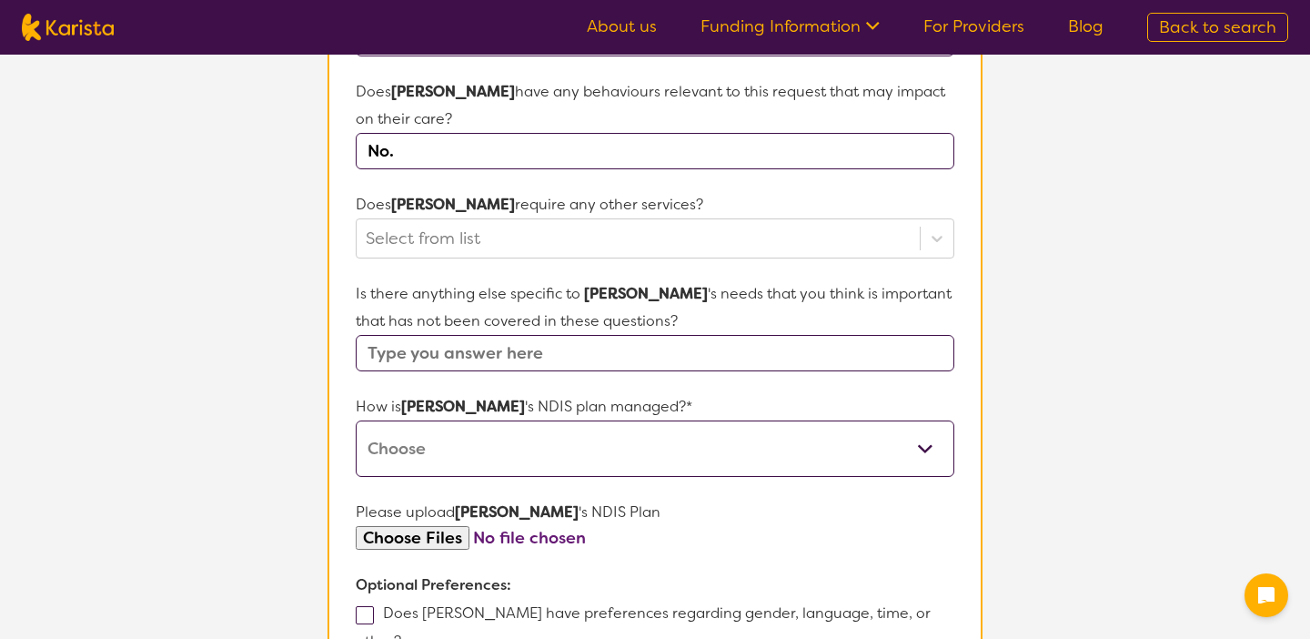
click at [532, 358] on input "text" at bounding box center [655, 353] width 599 height 36
type input "N/A"
click at [595, 433] on select "Self-managed NDIS plan Managed by a registered plan management provider (not th…" at bounding box center [655, 448] width 599 height 56
click at [356, 420] on select "Self-managed NDIS plan Managed by a registered plan management provider (not th…" at bounding box center [655, 448] width 599 height 56
click at [510, 480] on form "Name of participant First Name* Adam Last Name Lebransky What age is Adam * ? 3…" at bounding box center [655, 185] width 599 height 1283
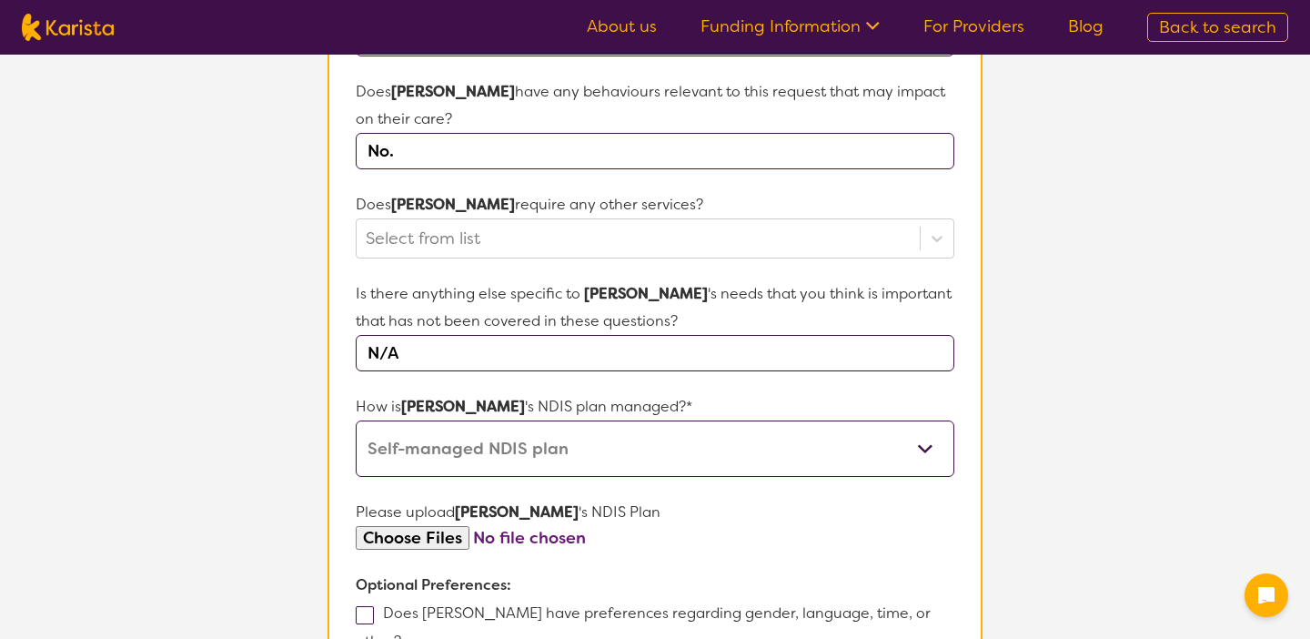
click at [542, 451] on select "Self-managed NDIS plan Managed by a registered plan management provider (not th…" at bounding box center [655, 448] width 599 height 56
click at [605, 453] on select "Self-managed NDIS plan Managed by a registered plan management provider (not th…" at bounding box center [655, 448] width 599 height 56
select select "Plan Managed"
click at [356, 420] on select "Self-managed NDIS plan Managed by a registered plan management provider (not th…" at bounding box center [655, 448] width 599 height 56
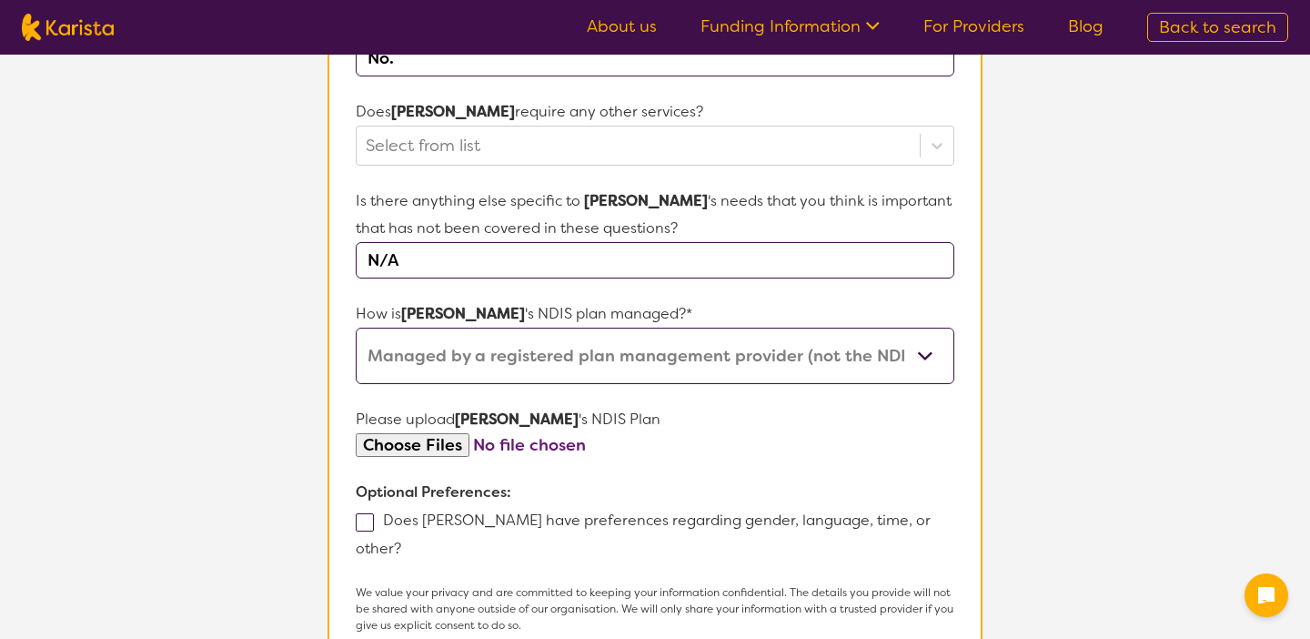
scroll to position [829, 0]
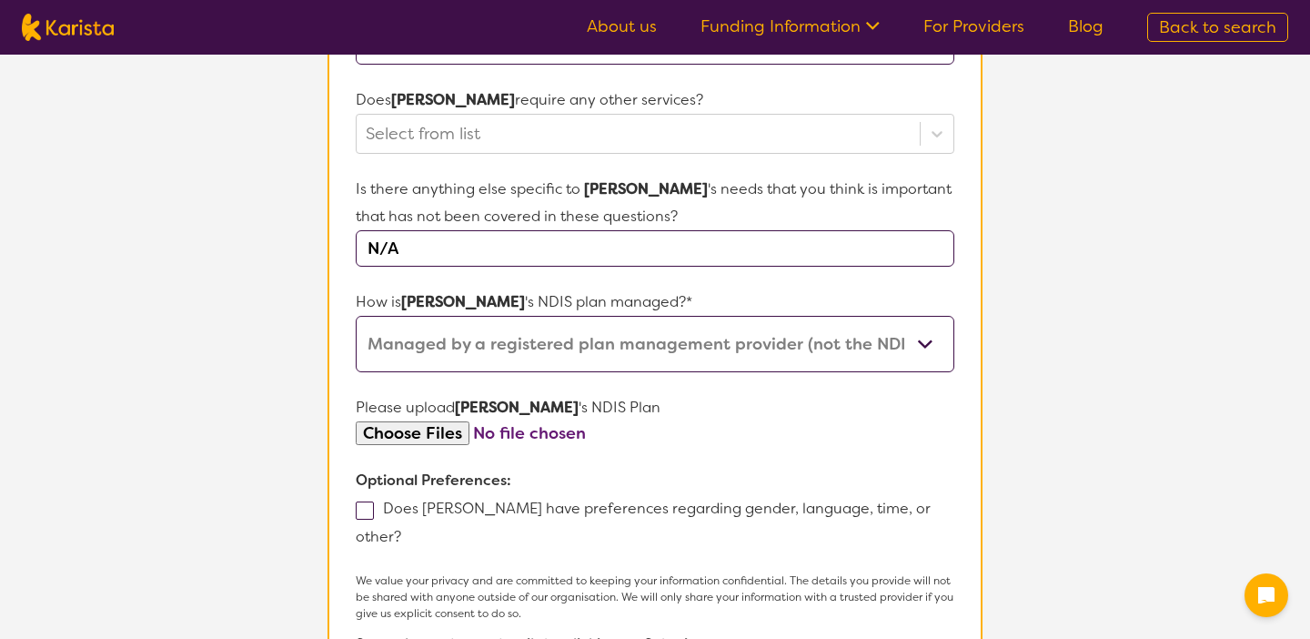
click at [439, 437] on input "file" at bounding box center [655, 433] width 599 height 25
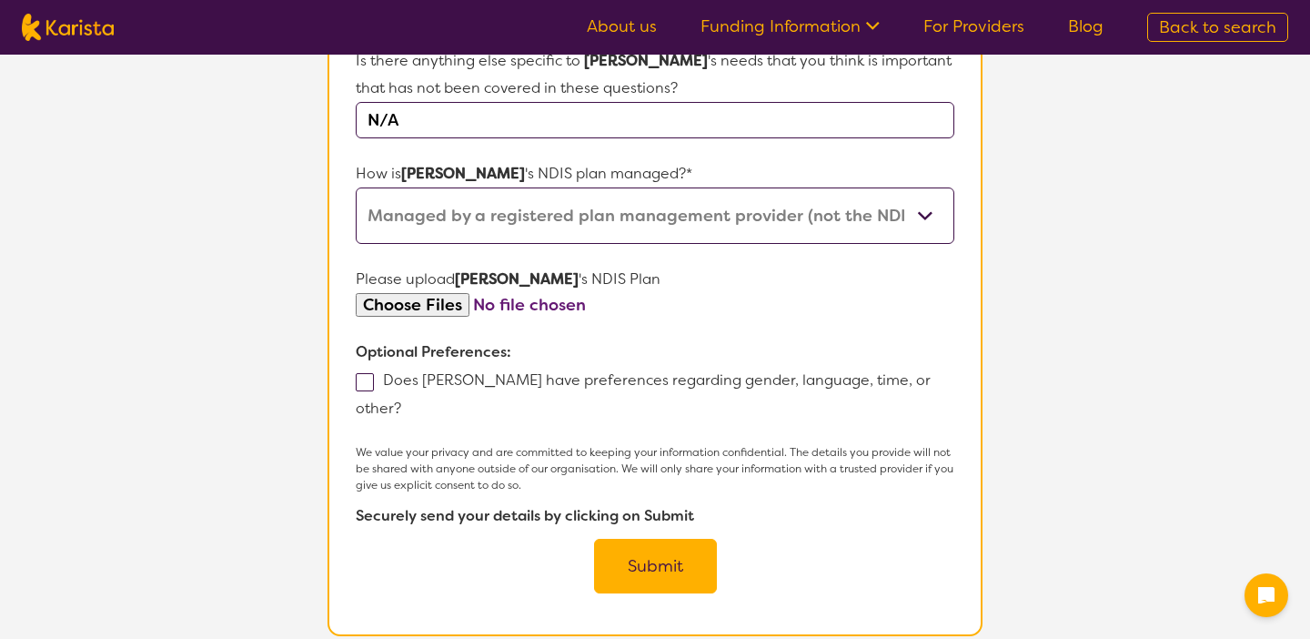
scroll to position [953, 0]
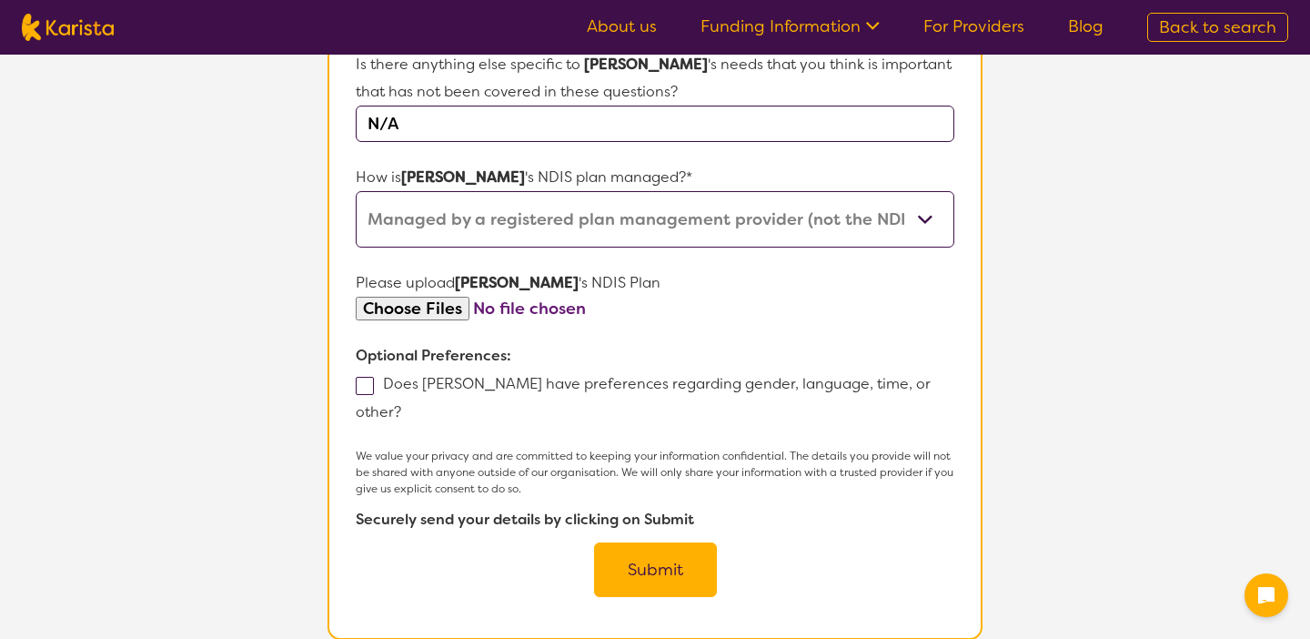
click at [374, 388] on label "Does Adam have preferences regarding gender, language, time, or other?" at bounding box center [643, 397] width 575 height 47
click at [401, 405] on input "Does Adam have preferences regarding gender, language, time, or other?" at bounding box center [407, 411] width 12 height 12
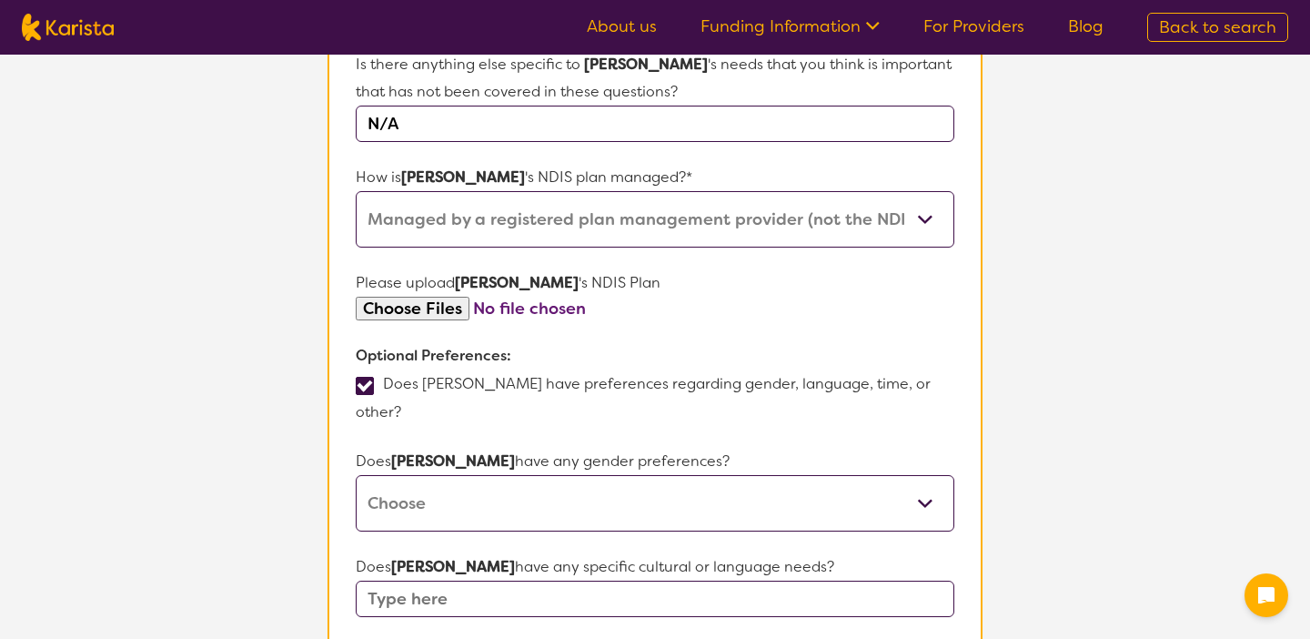
click at [371, 384] on span at bounding box center [365, 386] width 18 height 18
click at [401, 405] on input "Does Adam have preferences regarding gender, language, time, or other?" at bounding box center [407, 411] width 12 height 12
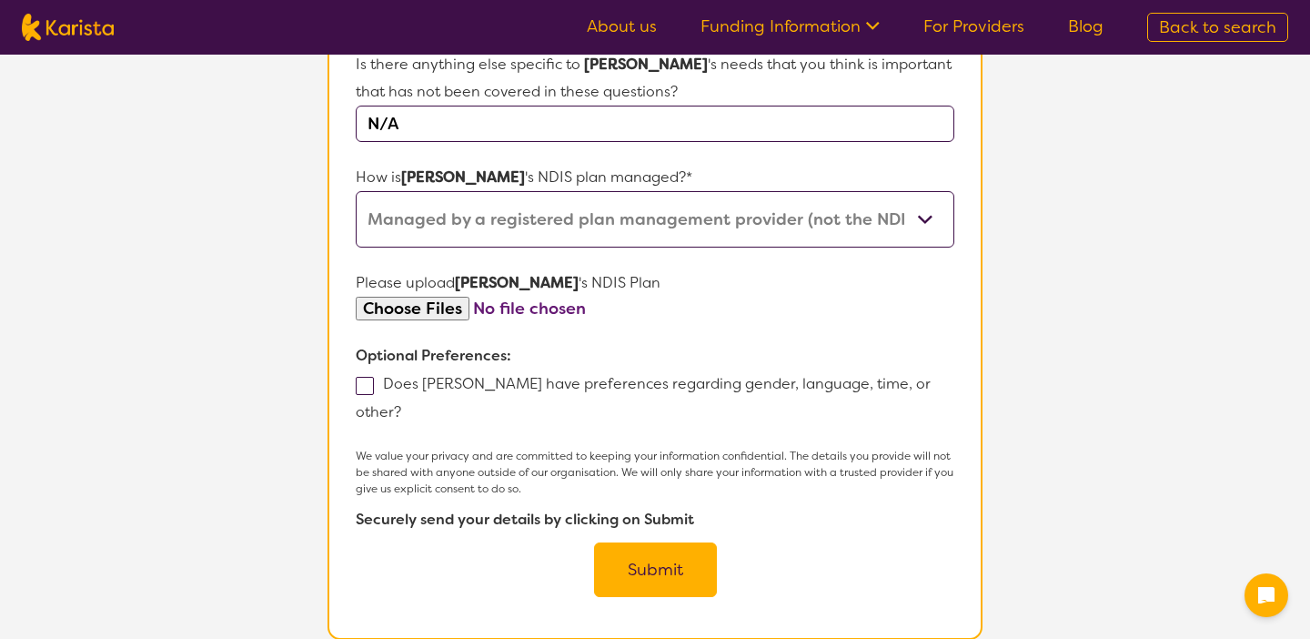
click at [364, 388] on span at bounding box center [365, 386] width 18 height 18
click at [401, 405] on input "Does Adam have preferences regarding gender, language, time, or other?" at bounding box center [407, 411] width 12 height 12
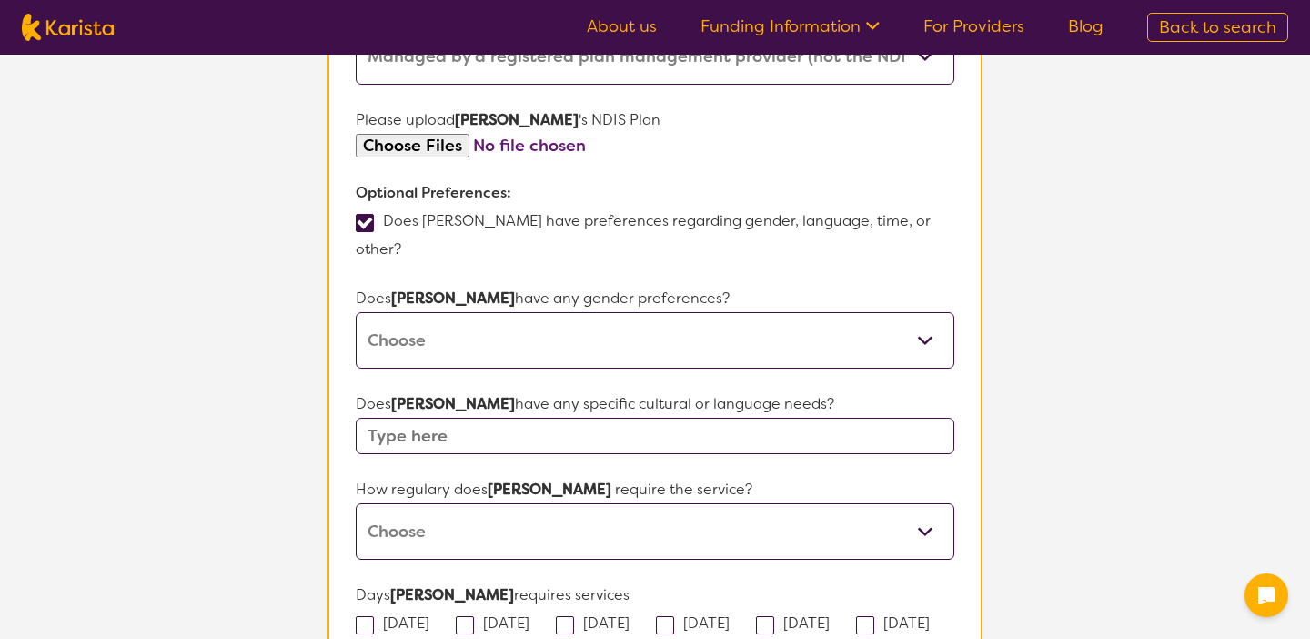
scroll to position [1165, 0]
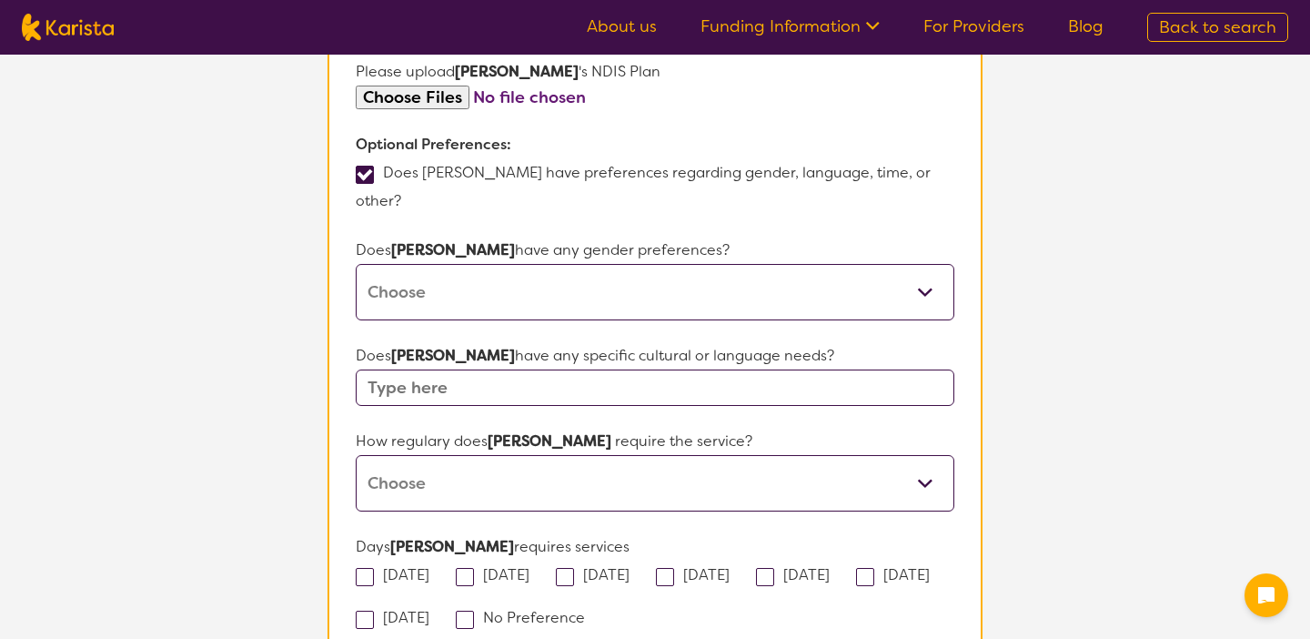
click at [443, 369] on input "text" at bounding box center [655, 387] width 599 height 36
click at [372, 181] on span at bounding box center [365, 175] width 18 height 18
click at [401, 194] on input "Does Adam have preferences regarding gender, language, time, or other?" at bounding box center [407, 200] width 12 height 12
checkbox input "false"
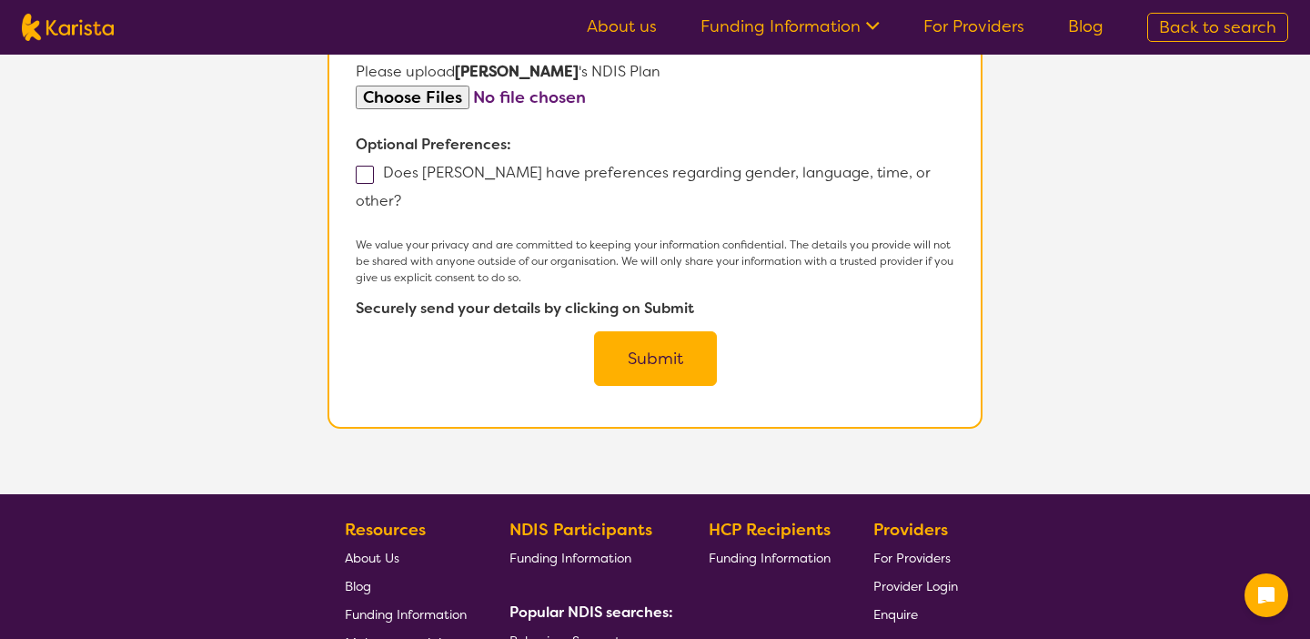
click at [405, 96] on input "file" at bounding box center [655, 98] width 599 height 25
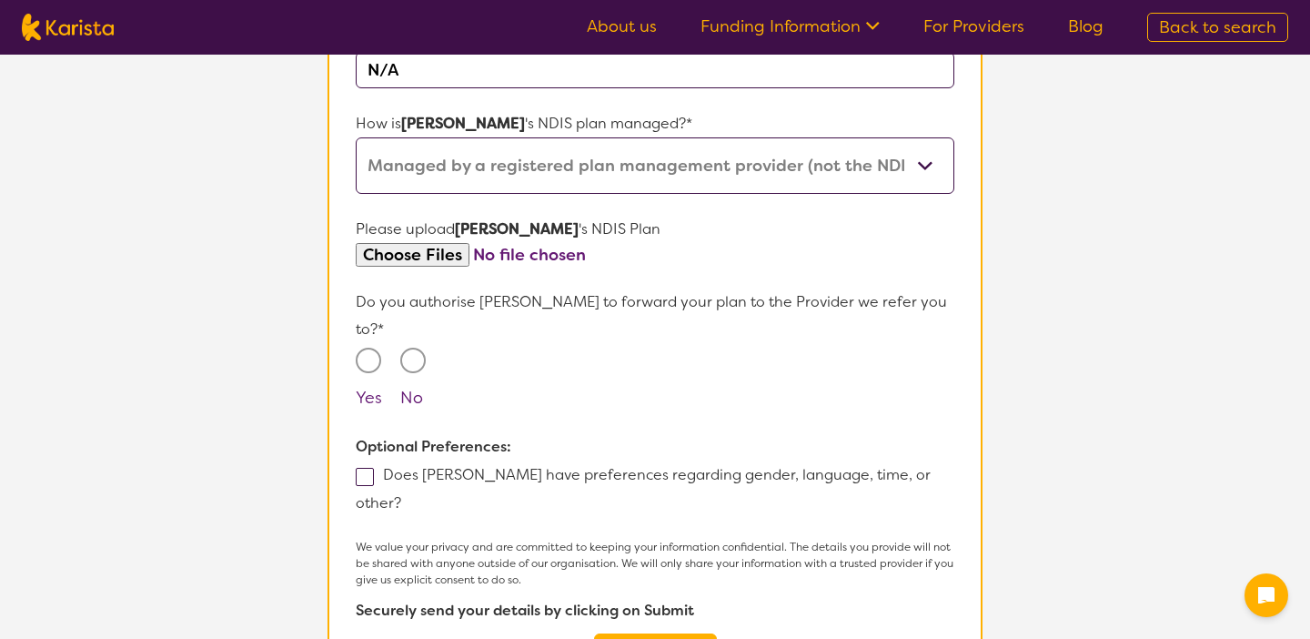
scroll to position [1009, 0]
click at [408, 256] on input "file" at bounding box center [655, 253] width 599 height 25
click at [431, 254] on input "file" at bounding box center [655, 253] width 599 height 25
type input "C:\fakepath\Adam L NDIS PLAN.pdf"
click at [370, 346] on input "Yes" at bounding box center [368, 358] width 25 height 25
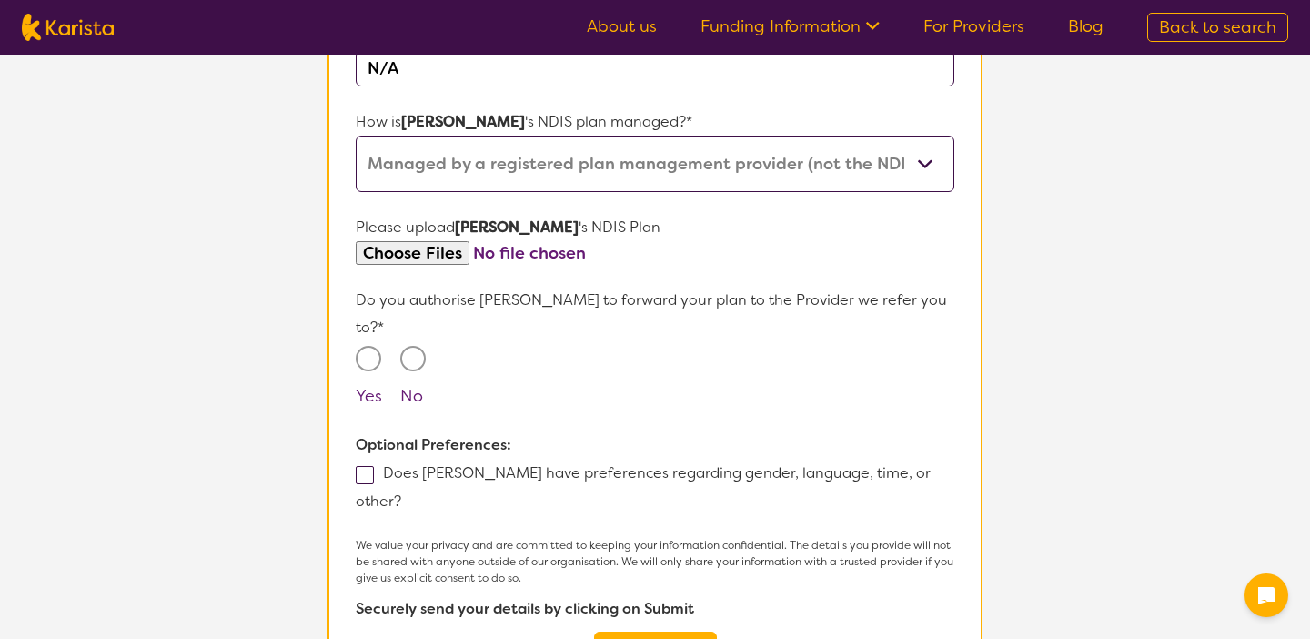
radio input "true"
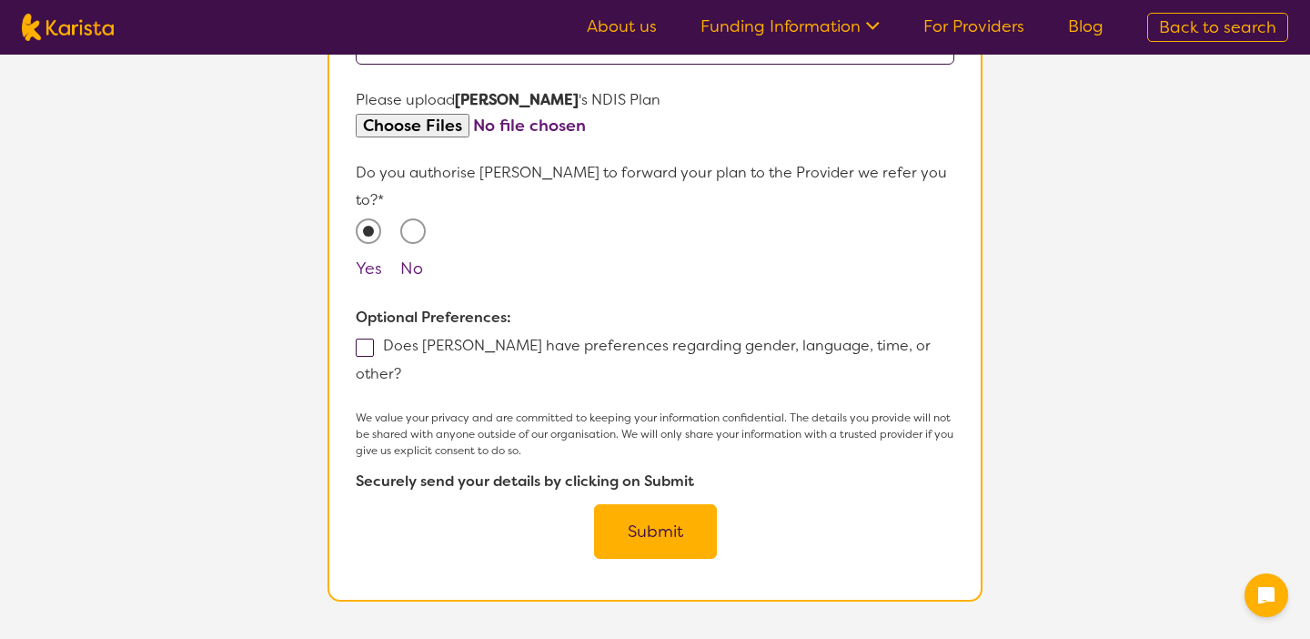
scroll to position [1153, 0]
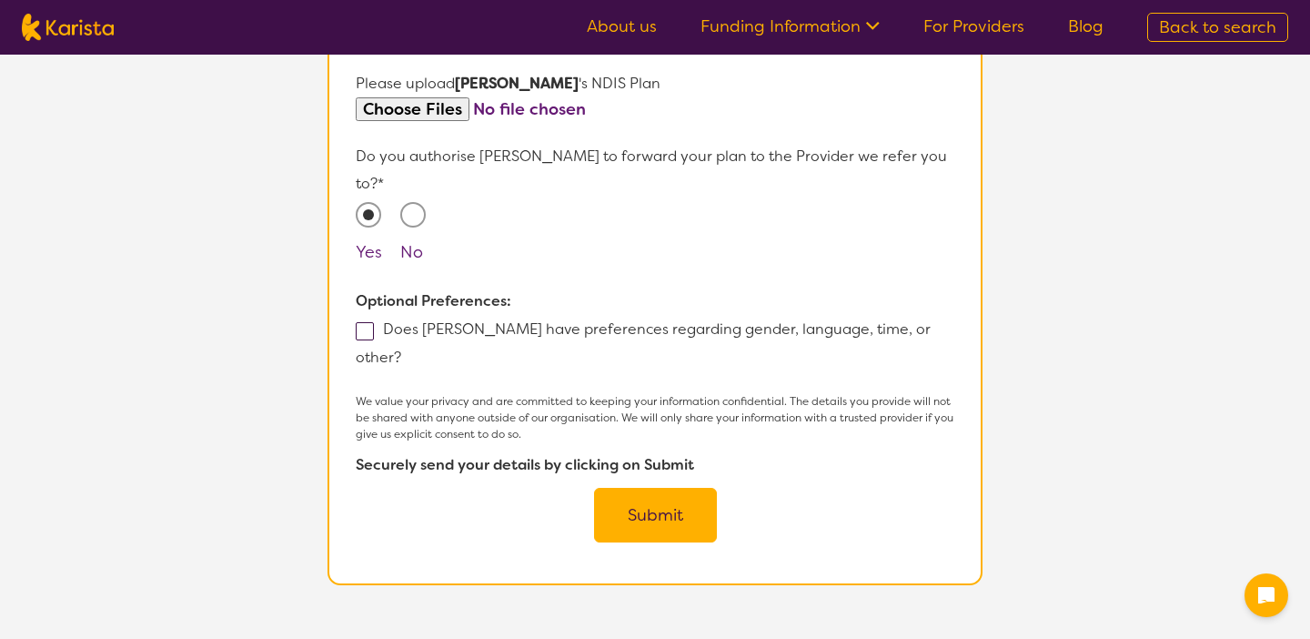
click at [675, 488] on button "Submit" at bounding box center [655, 515] width 123 height 55
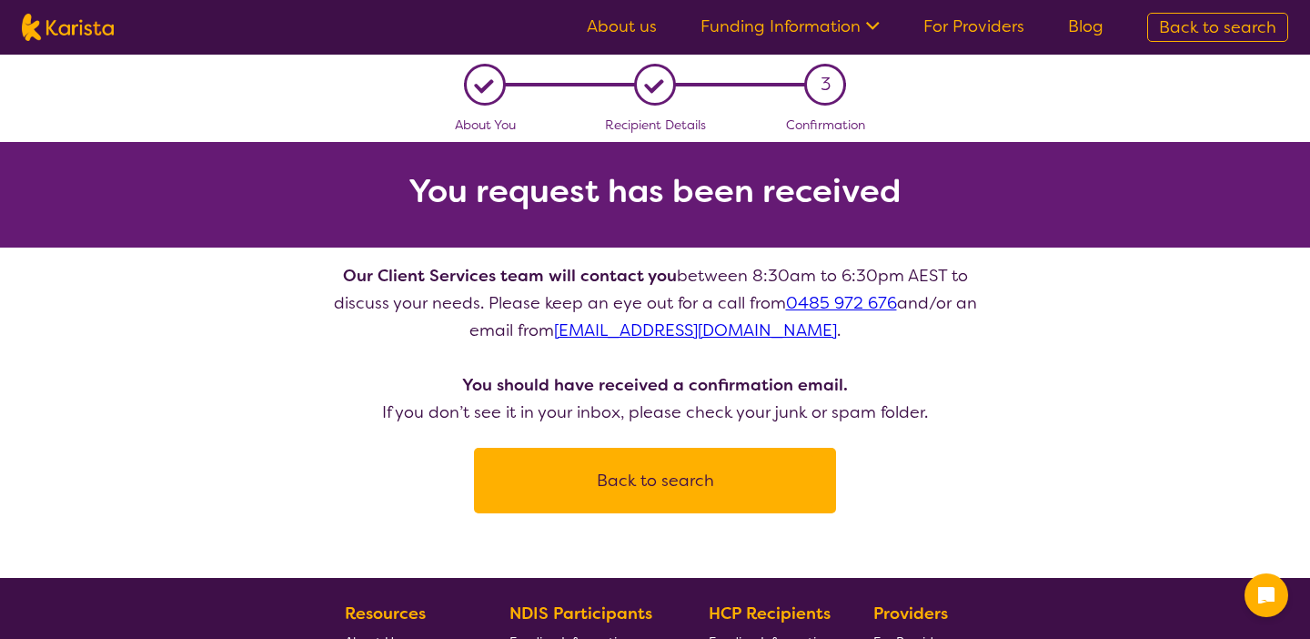
drag, startPoint x: 837, startPoint y: 334, endPoint x: 558, endPoint y: 340, distance: 279.4
click at [558, 340] on p "Our Client Services team will contact you between 8:30am to 6:30pm AEST to disc…" at bounding box center [655, 344] width 655 height 164
copy link "clientservicesteam@karista.com.au"
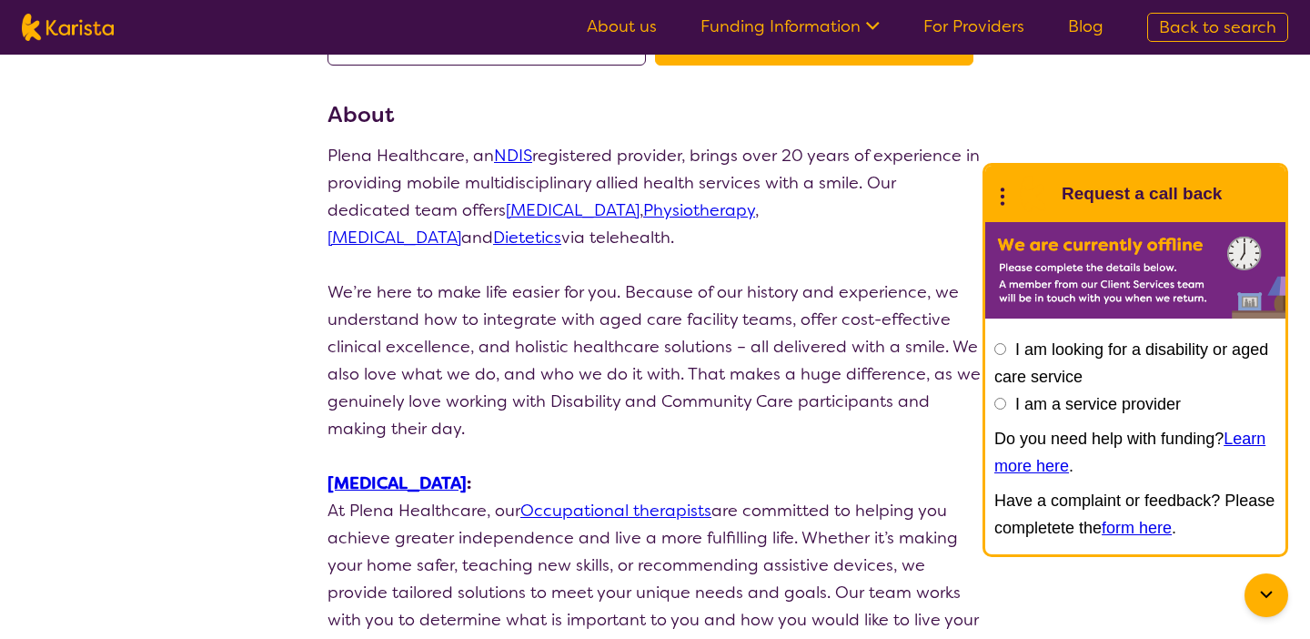
scroll to position [205, 0]
click at [1267, 604] on icon at bounding box center [1266, 595] width 22 height 22
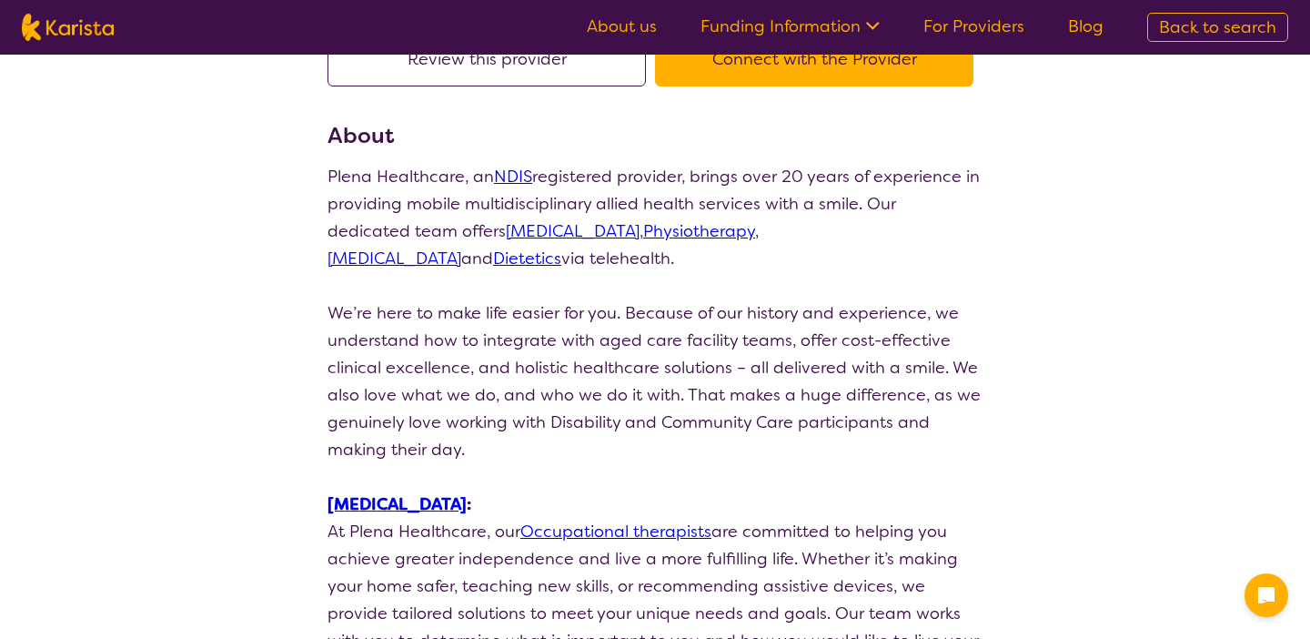
scroll to position [0, 0]
